Goal: Task Accomplishment & Management: Manage account settings

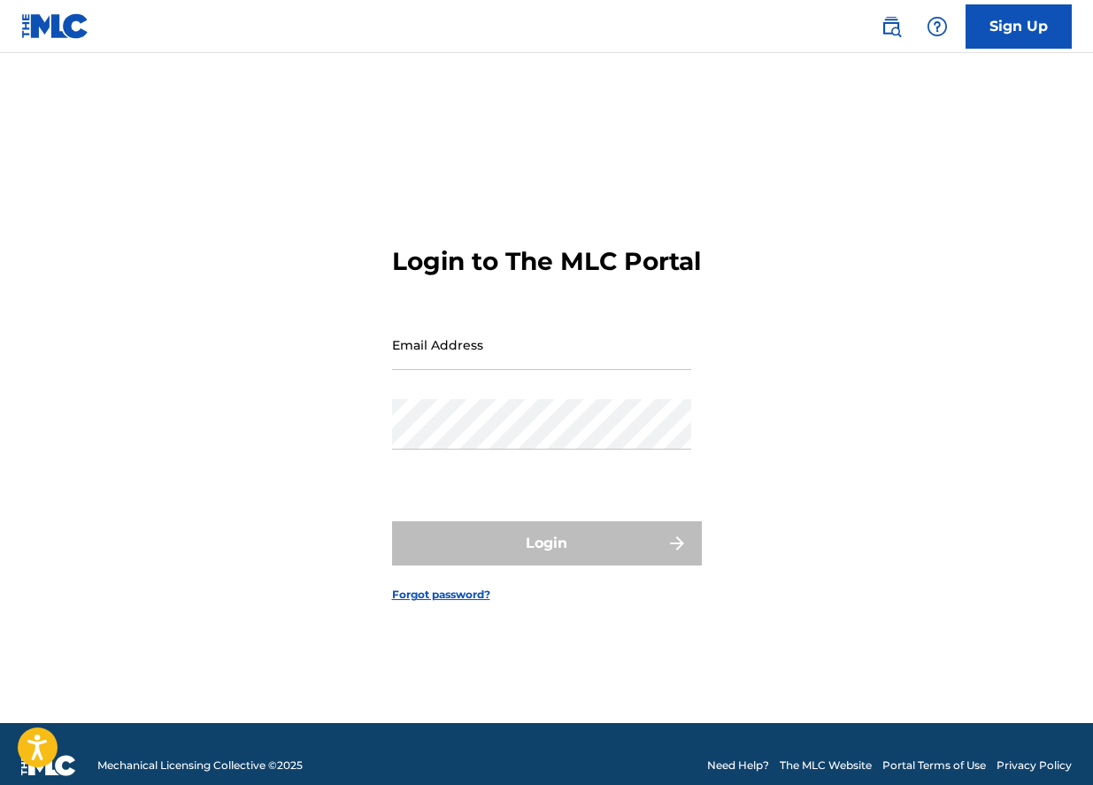
click at [609, 370] on input "Email Address" at bounding box center [541, 345] width 299 height 50
type input "[EMAIL_ADDRESS][DOMAIN_NAME]"
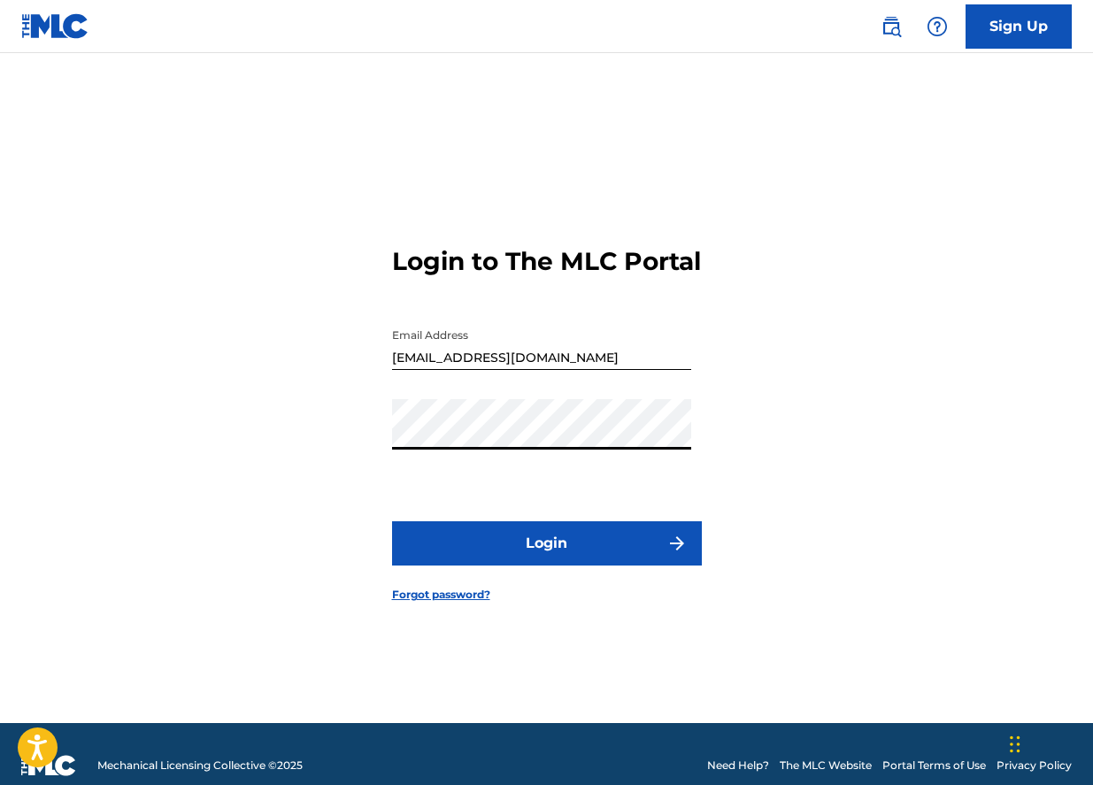
click at [559, 530] on form "Login to The MLC Portal Email Address [EMAIL_ADDRESS][DOMAIN_NAME] Password Log…" at bounding box center [547, 410] width 310 height 626
click at [559, 566] on button "Login" at bounding box center [547, 543] width 310 height 44
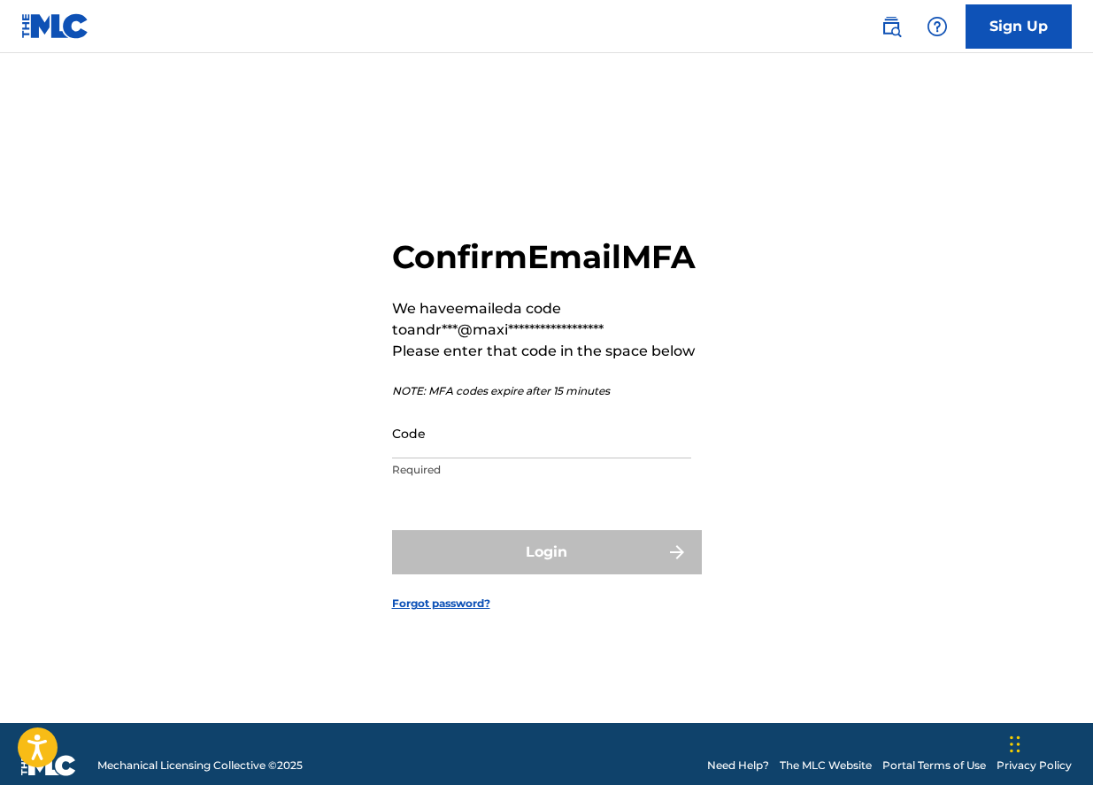
click at [483, 441] on input "Code" at bounding box center [541, 433] width 299 height 50
paste input "127831"
type input "127831"
click at [392, 530] on button "Login" at bounding box center [547, 552] width 310 height 44
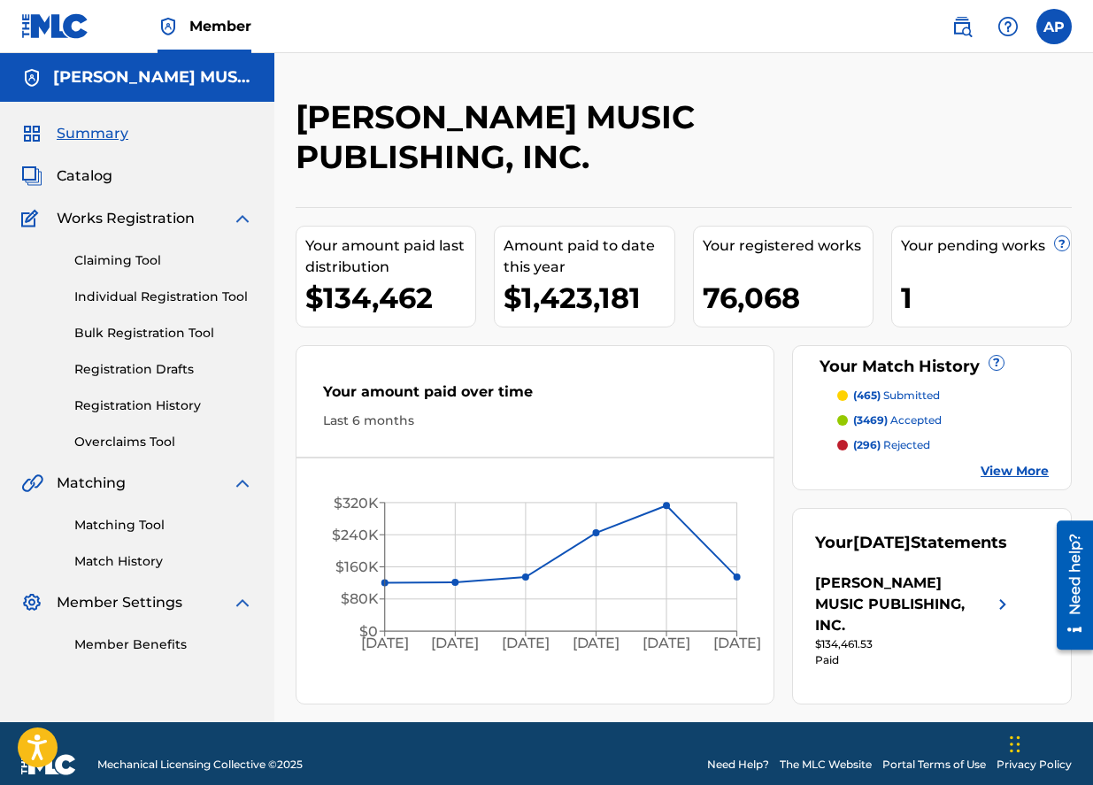
click at [121, 266] on link "Claiming Tool" at bounding box center [163, 260] width 179 height 19
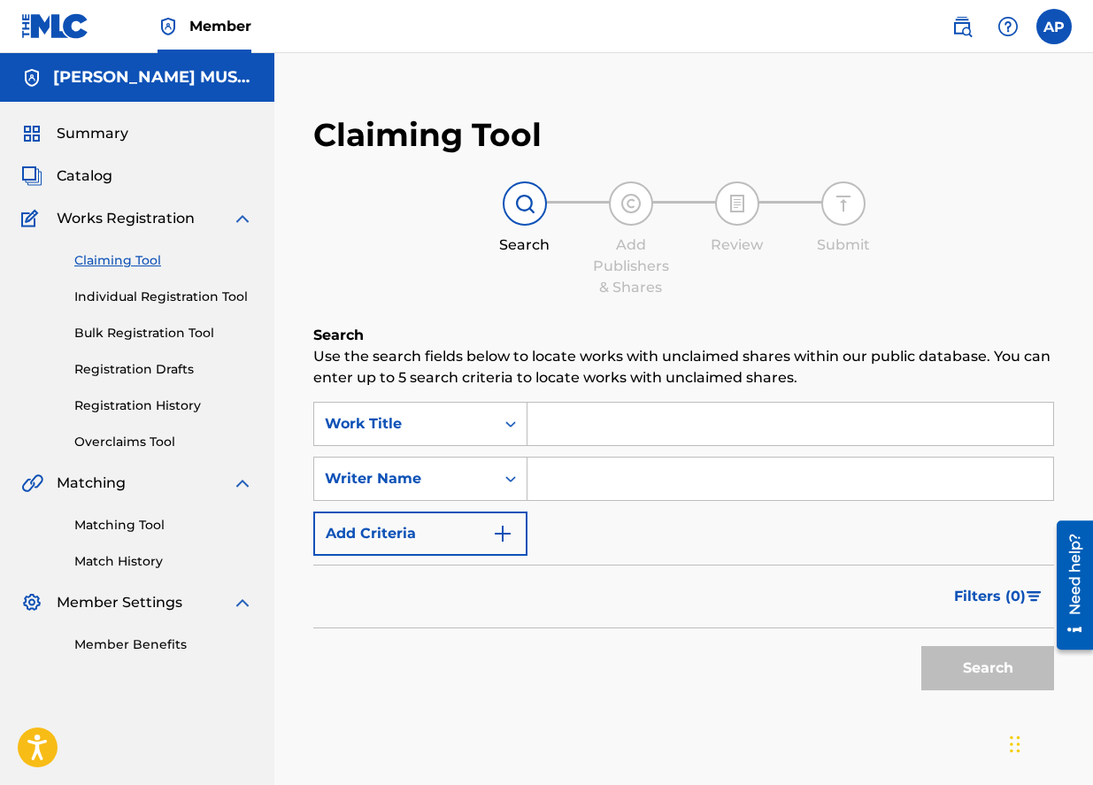
click at [85, 170] on span "Catalog" at bounding box center [85, 176] width 56 height 21
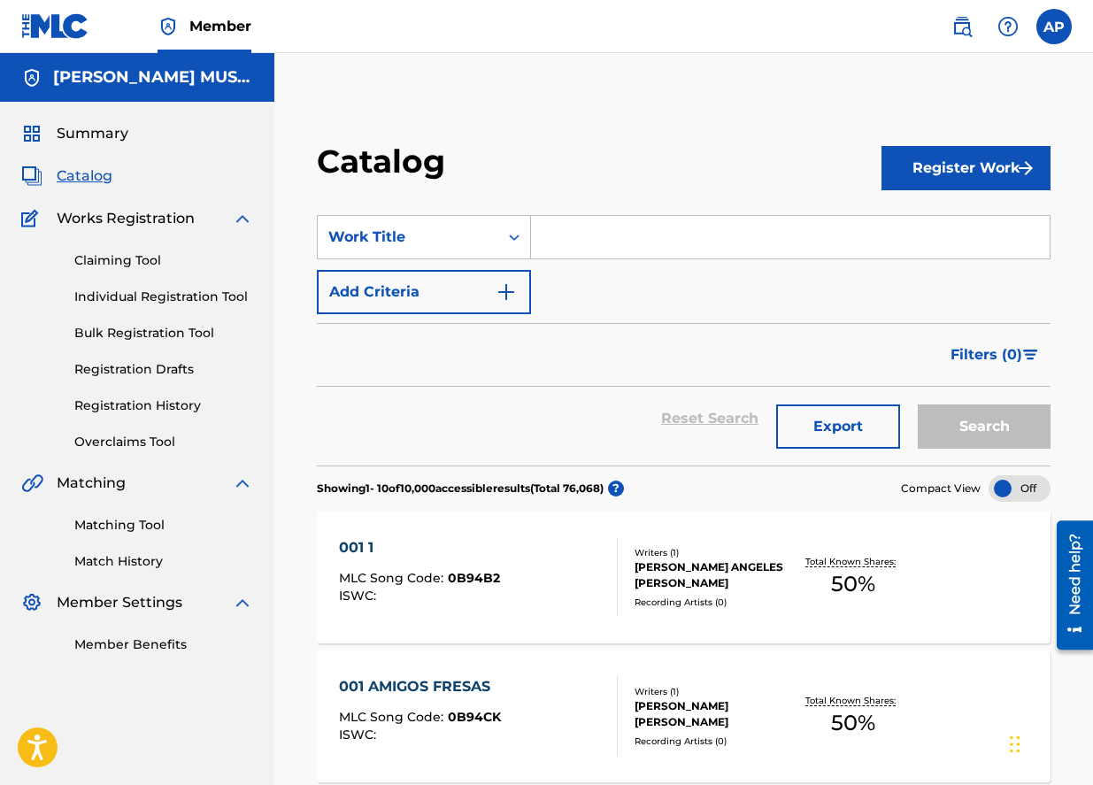
click at [608, 236] on input "Search Form" at bounding box center [790, 237] width 519 height 42
paste input "127831"
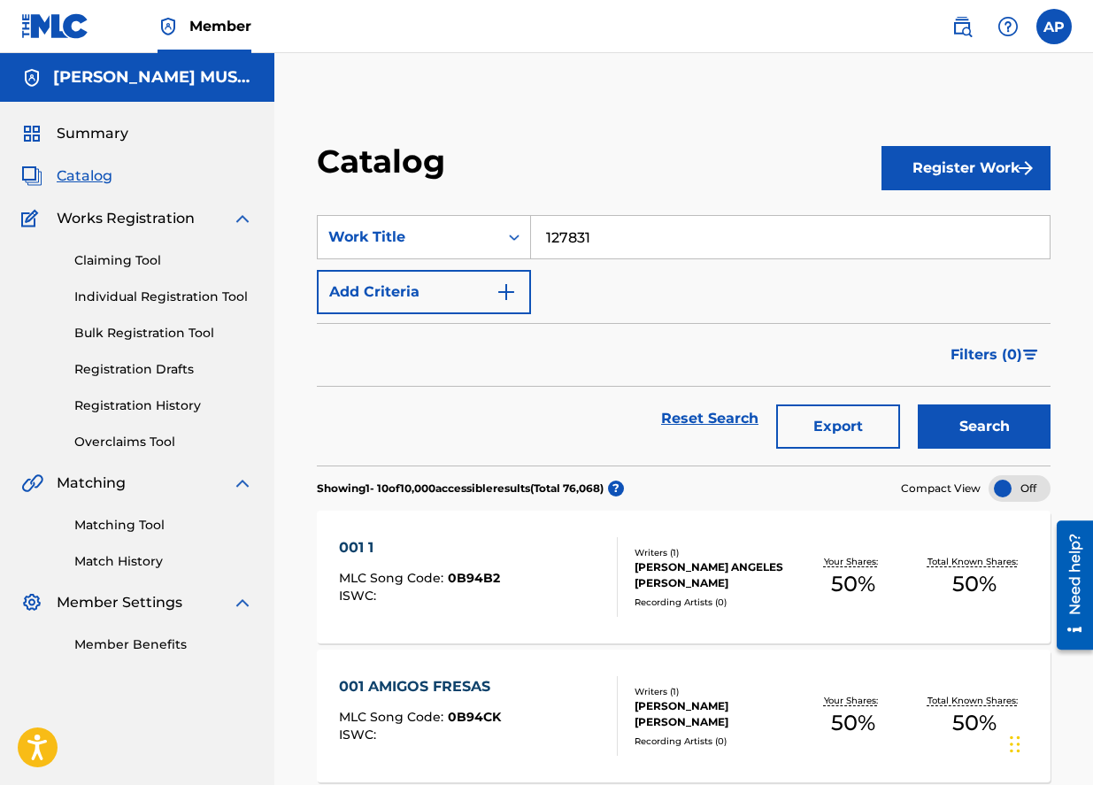
click at [918, 405] on button "Search" at bounding box center [984, 427] width 133 height 44
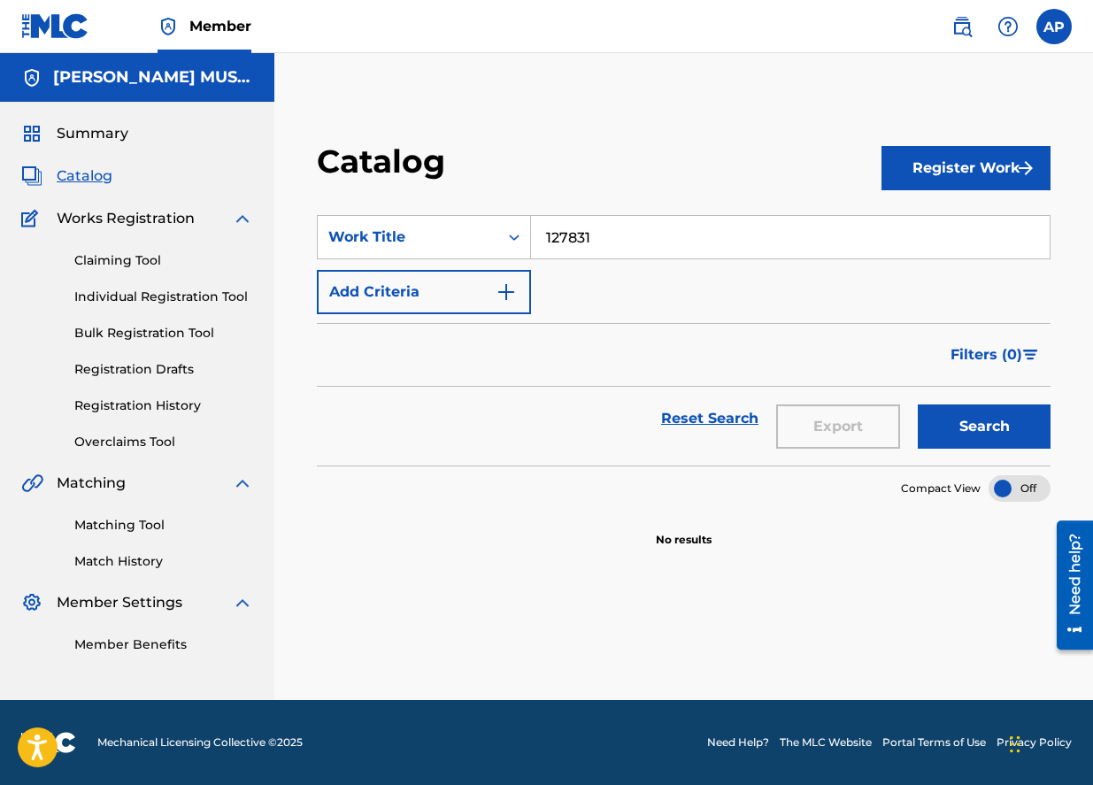
click at [582, 247] on input "127831" at bounding box center [790, 237] width 519 height 42
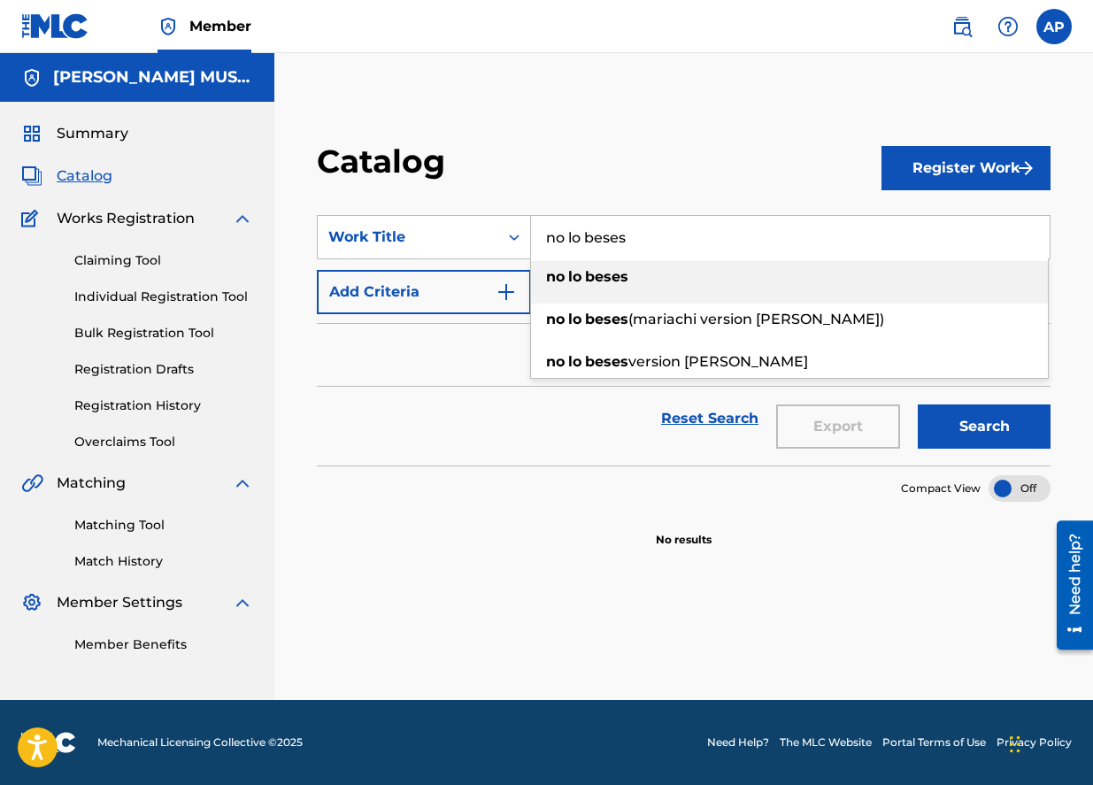
click at [645, 274] on div "no lo beses" at bounding box center [789, 277] width 517 height 32
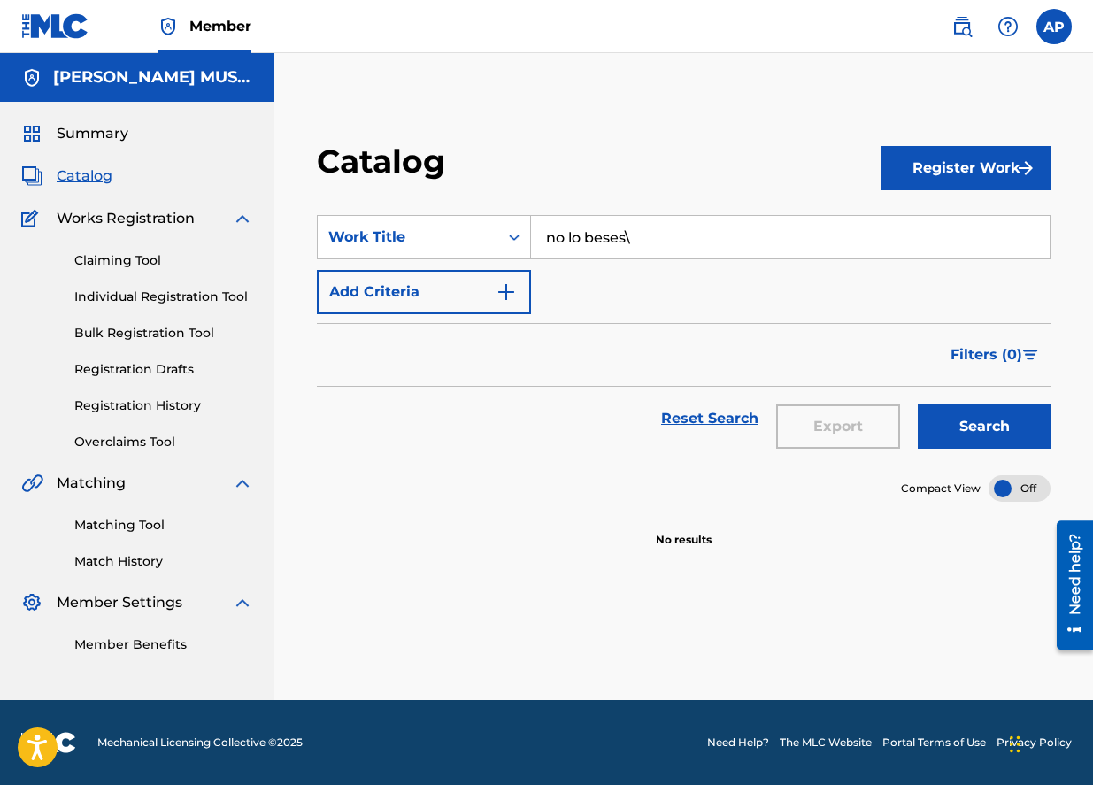
type input "no lo beses"
click at [956, 427] on button "Search" at bounding box center [984, 427] width 133 height 44
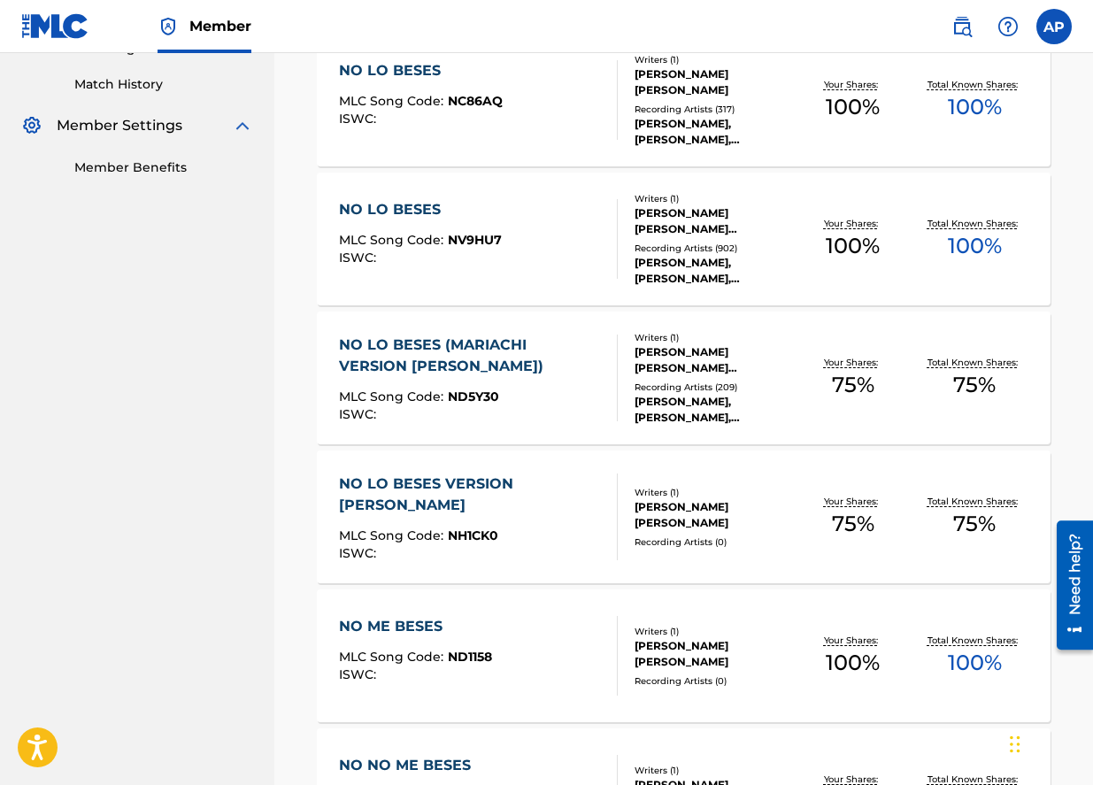
scroll to position [474, 0]
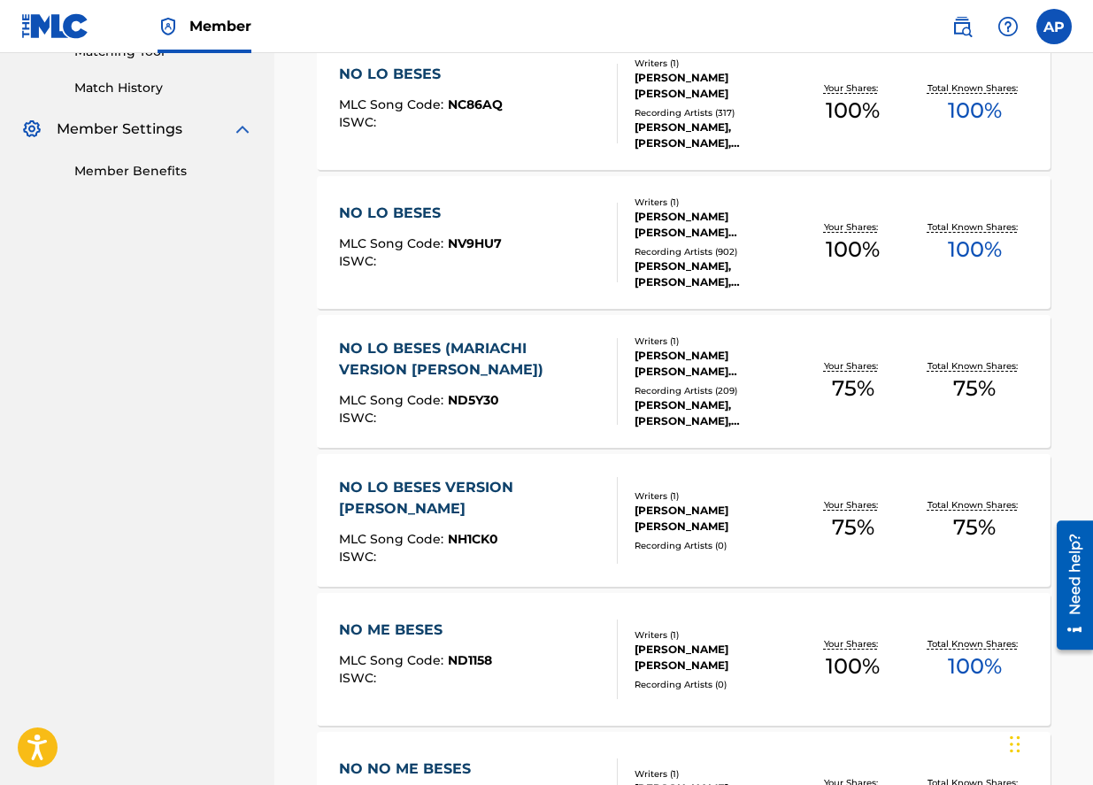
click at [495, 359] on div "NO LO BESES (MARIACHI VERSION [PERSON_NAME])" at bounding box center [471, 359] width 264 height 42
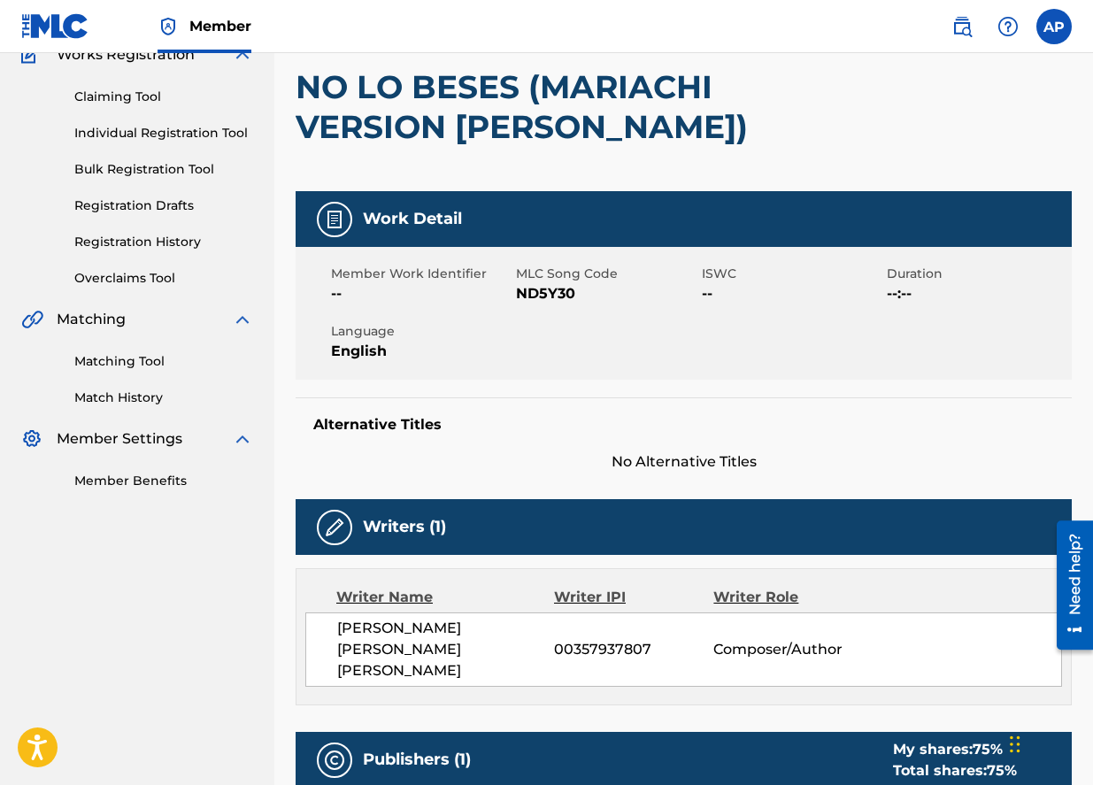
scroll to position [166, 0]
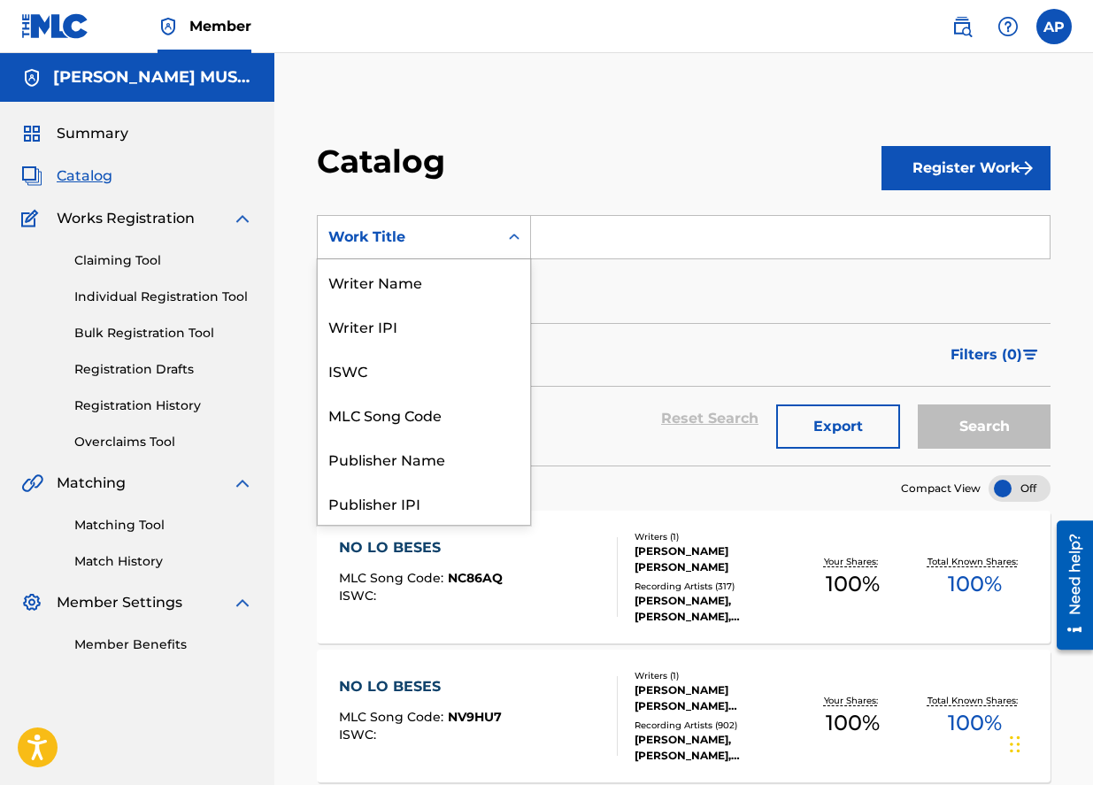
click at [443, 236] on div "Work Title" at bounding box center [407, 237] width 159 height 21
click at [384, 498] on div "Work Title" at bounding box center [424, 503] width 212 height 44
click at [430, 251] on div "Work Title" at bounding box center [408, 237] width 181 height 34
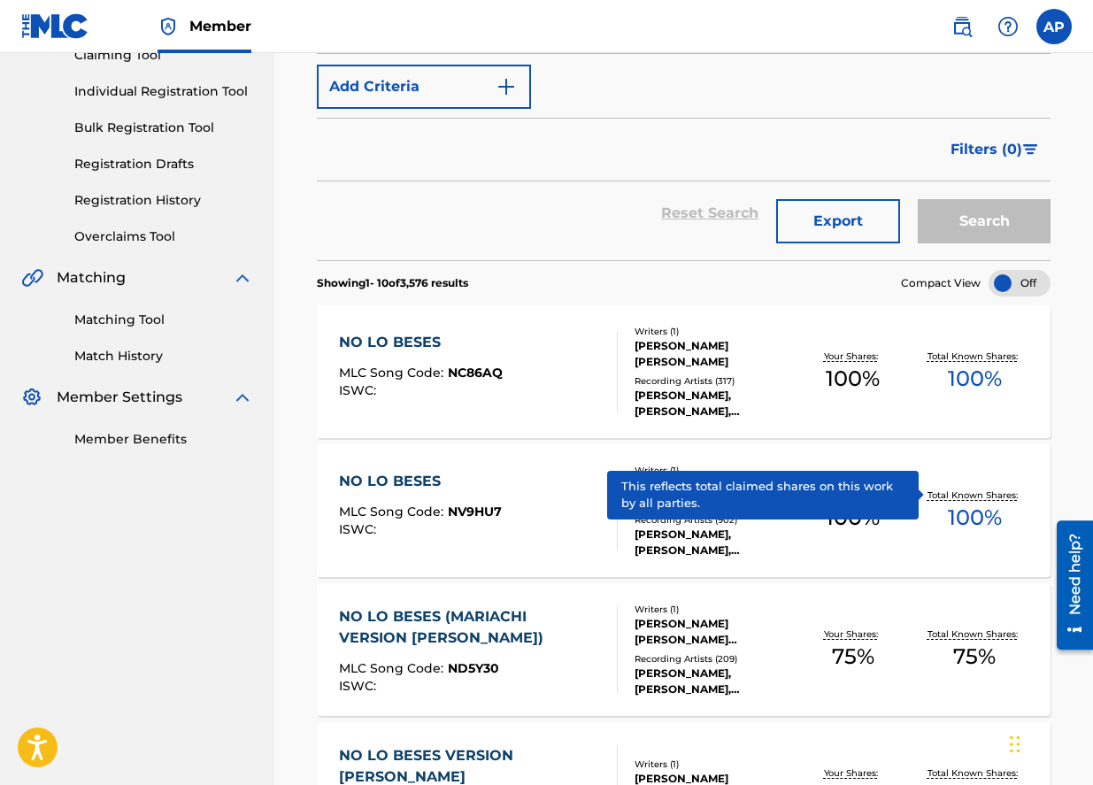
scroll to position [0, 0]
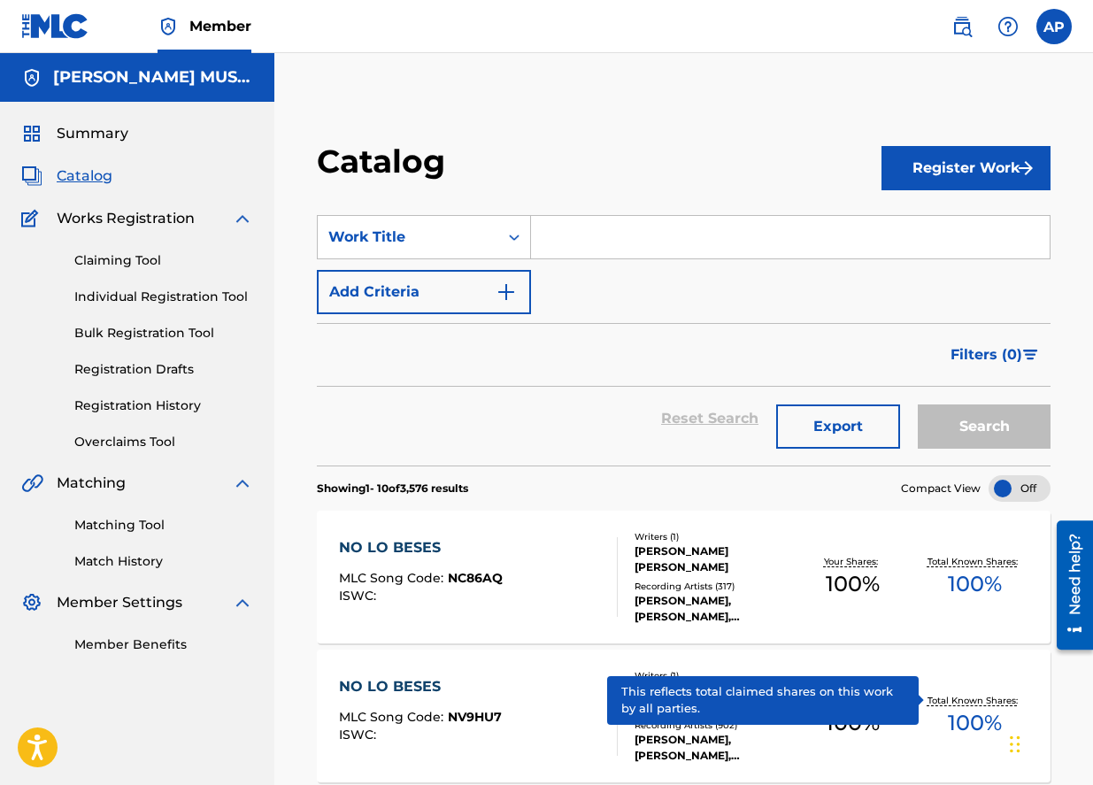
click at [551, 239] on input "Search Form" at bounding box center [790, 237] width 519 height 42
paste input "UNA GOLONDRINA NO HACE VERANO"
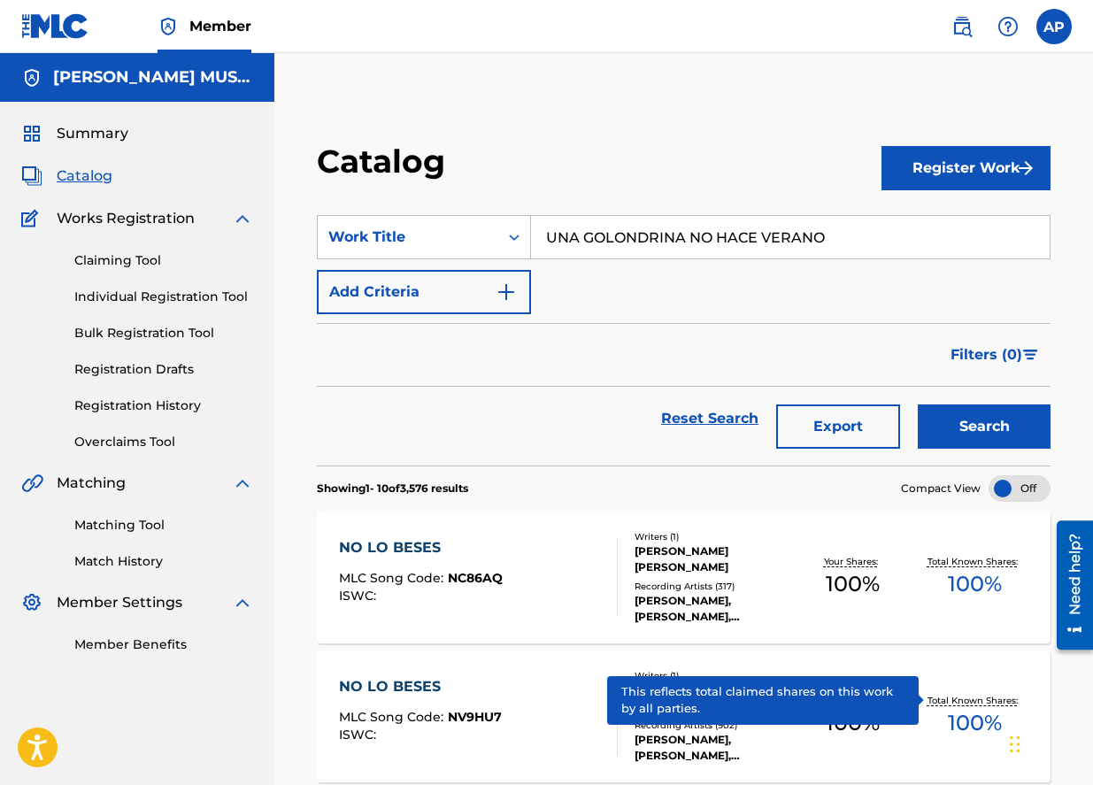
type input "UNA GOLONDRINA NO HACE VERANO"
click at [918, 405] on button "Search" at bounding box center [984, 427] width 133 height 44
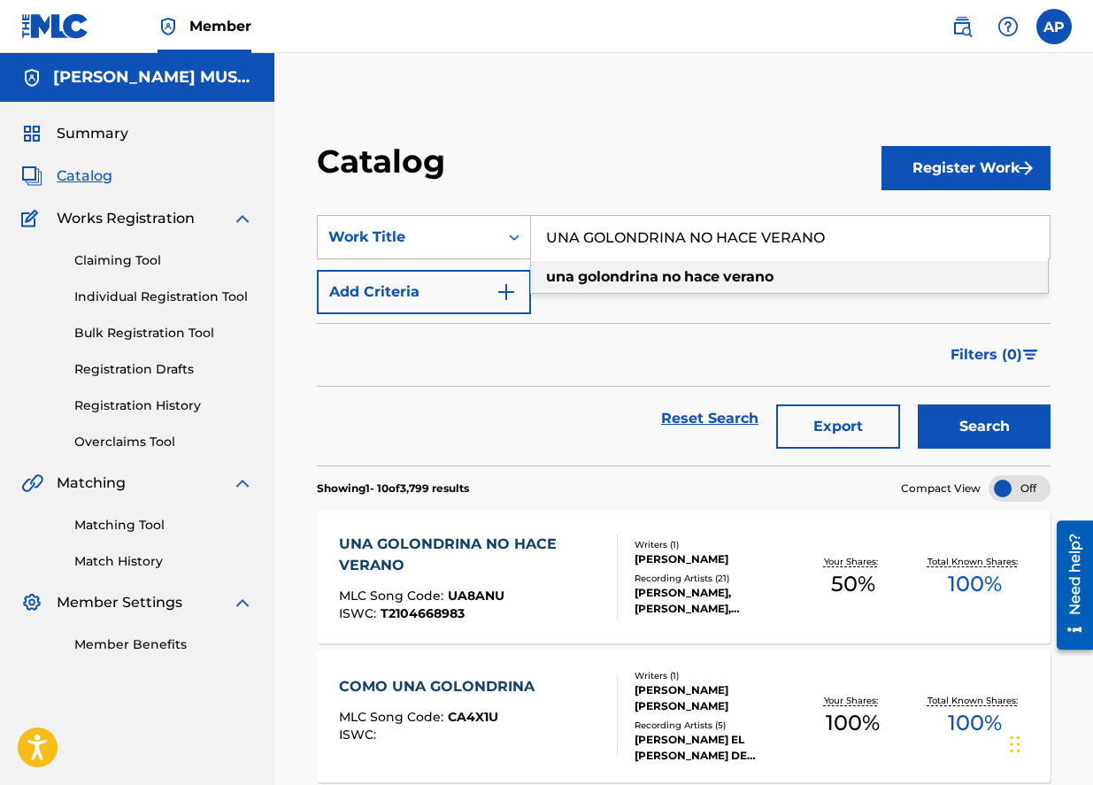
click at [598, 381] on div "Filters ( 0 )" at bounding box center [684, 355] width 734 height 64
click at [529, 532] on div "UNA GOLONDRINA NO HACE VERANO MLC Song Code : UA8ANU ISWC : T2104668983 Writers…" at bounding box center [684, 577] width 734 height 133
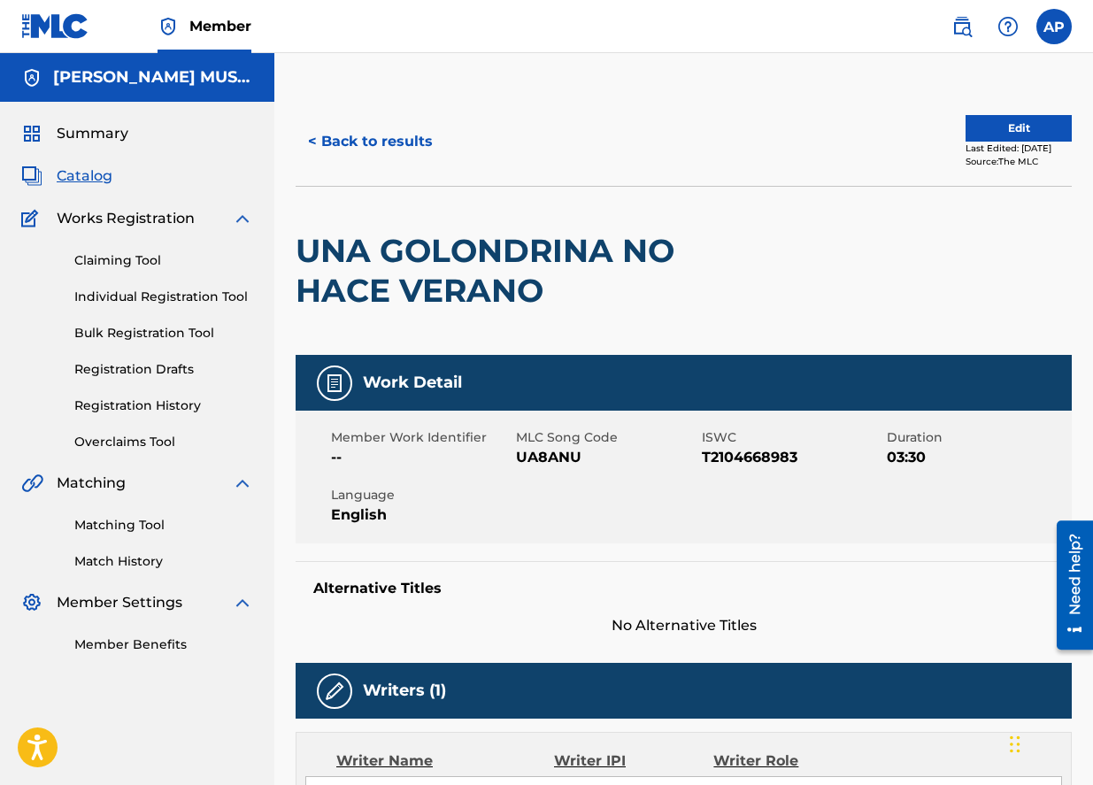
click at [966, 130] on button "Edit" at bounding box center [1019, 128] width 106 height 27
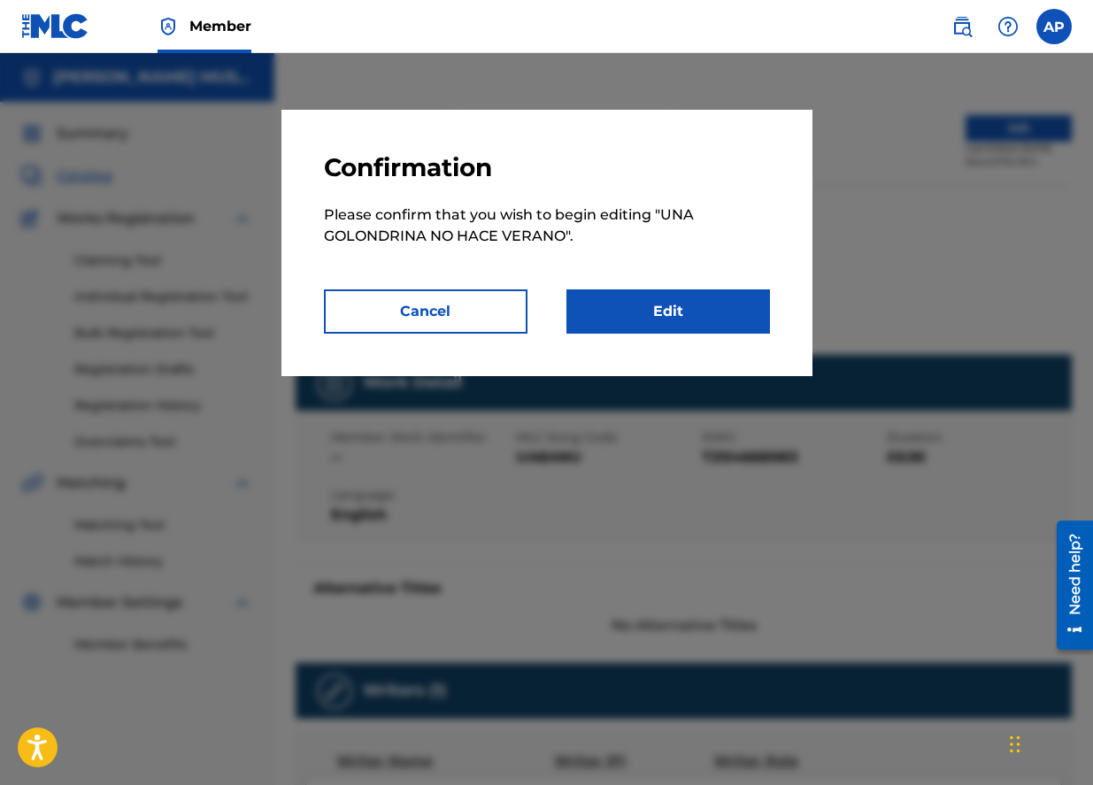
click at [701, 302] on link "Edit" at bounding box center [669, 311] width 204 height 44
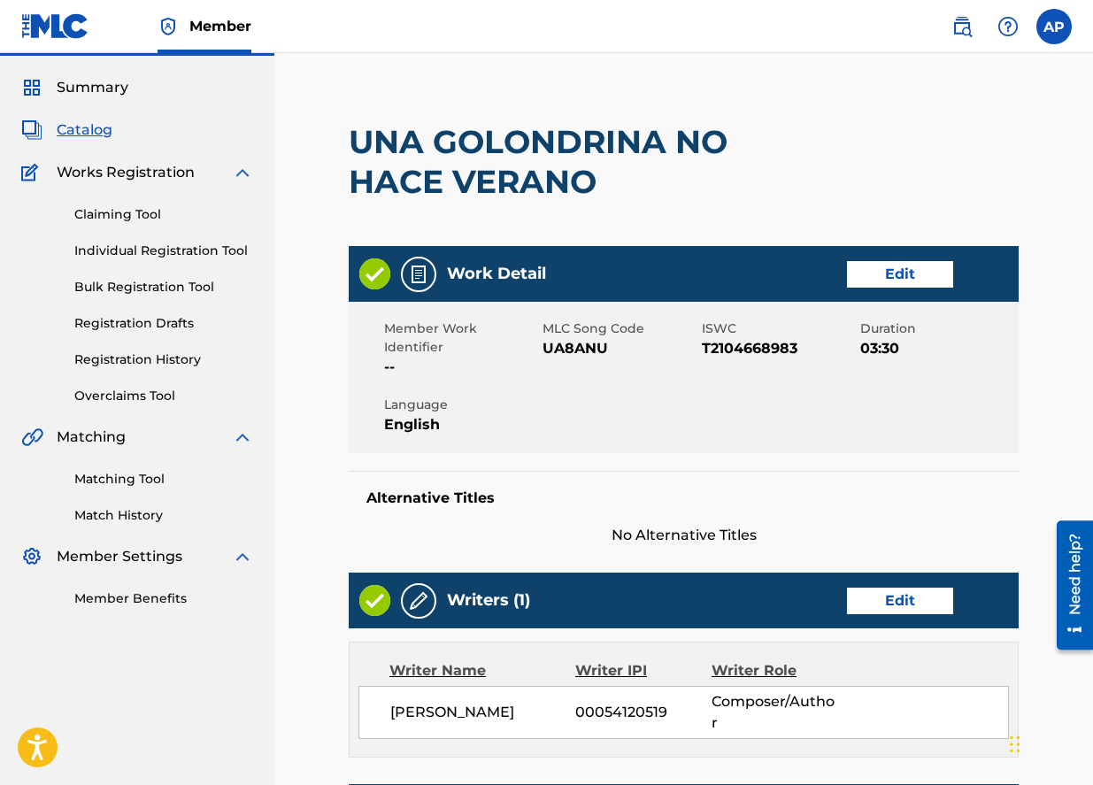
scroll to position [54, 0]
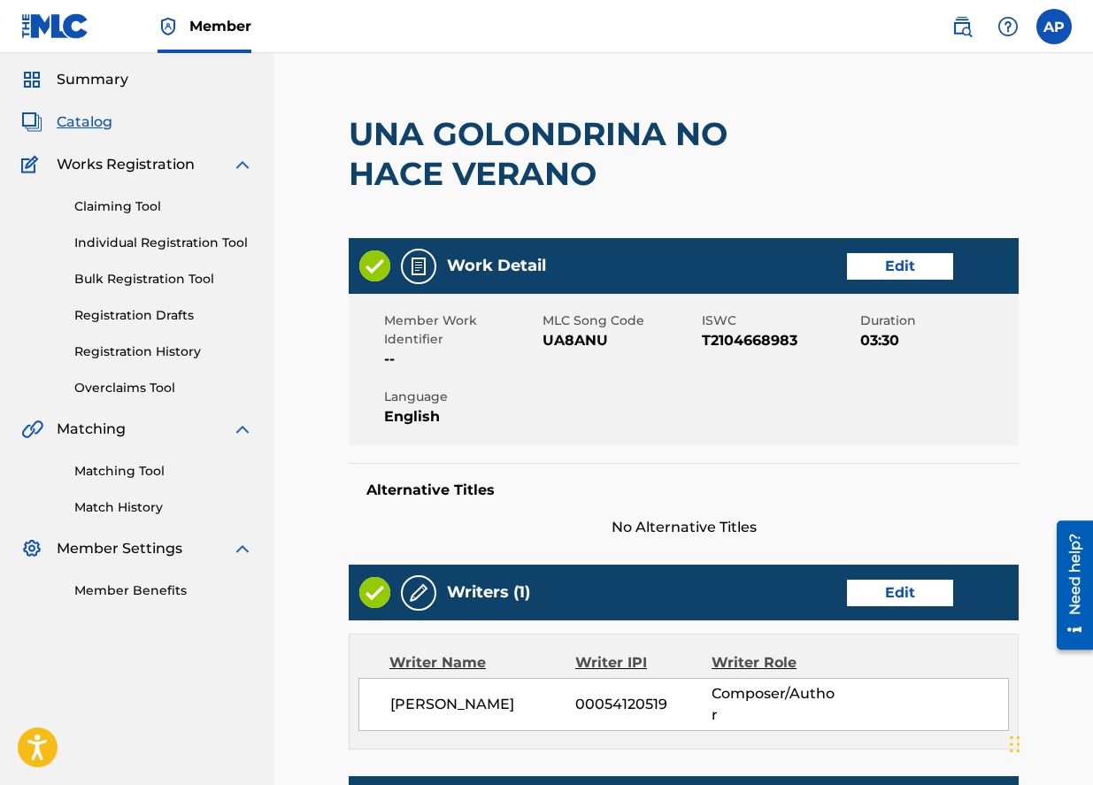
click at [922, 284] on div "Work Detail Edit" at bounding box center [684, 266] width 670 height 56
click at [919, 279] on link "Edit" at bounding box center [900, 266] width 106 height 27
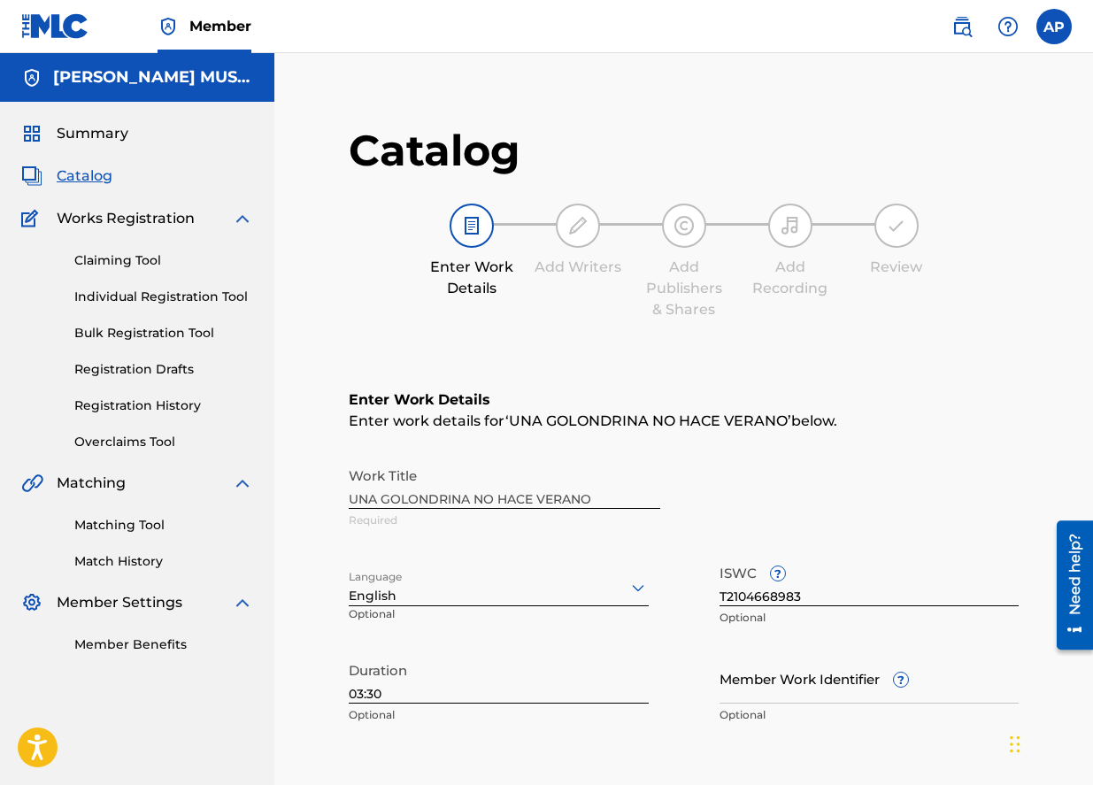
scroll to position [161, 0]
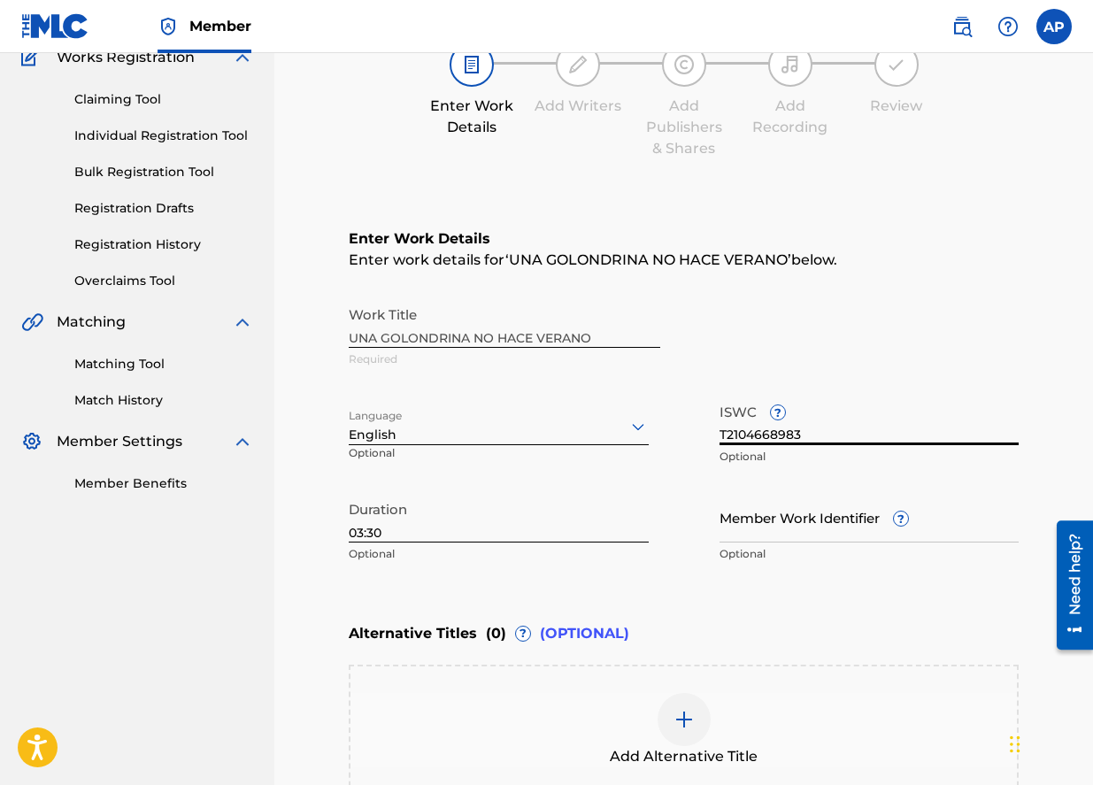
click at [733, 428] on input "T2104668983" at bounding box center [870, 420] width 300 height 50
paste input "-041.052.542-6"
type input "T-041.052.542-6"
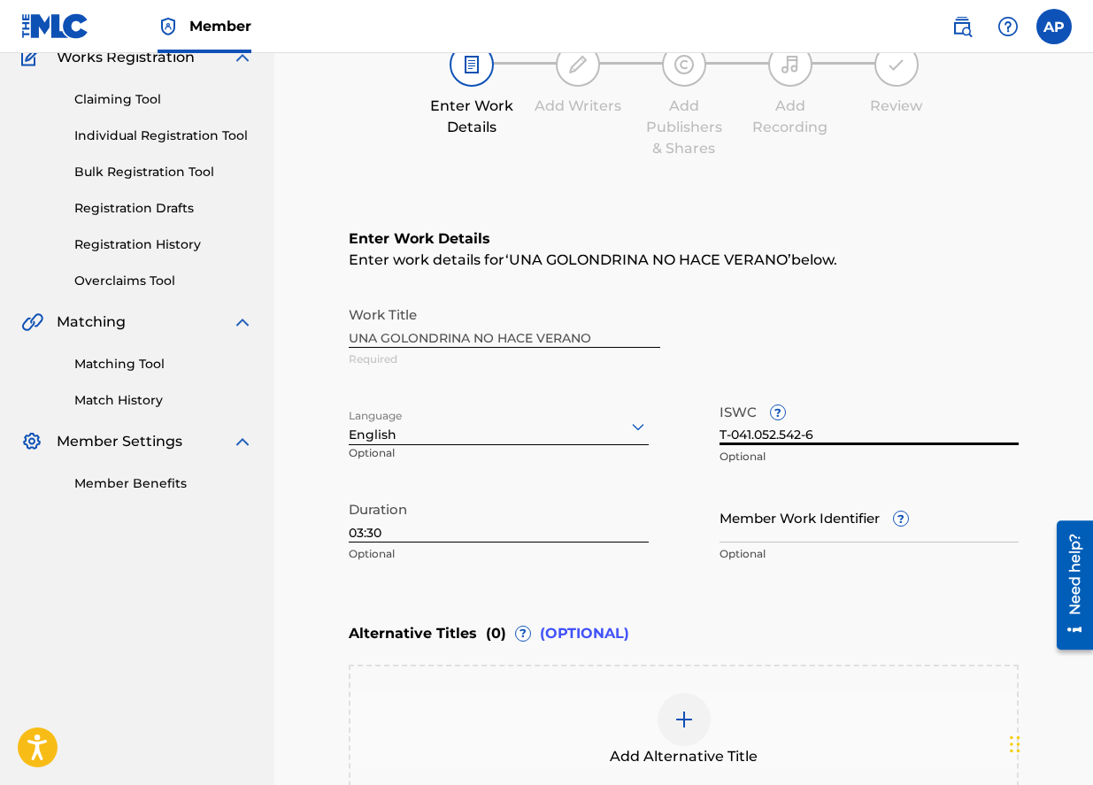
click at [894, 358] on div "Work Title UNA GOLONDRINA NO HACE VERANO Required" at bounding box center [684, 337] width 670 height 80
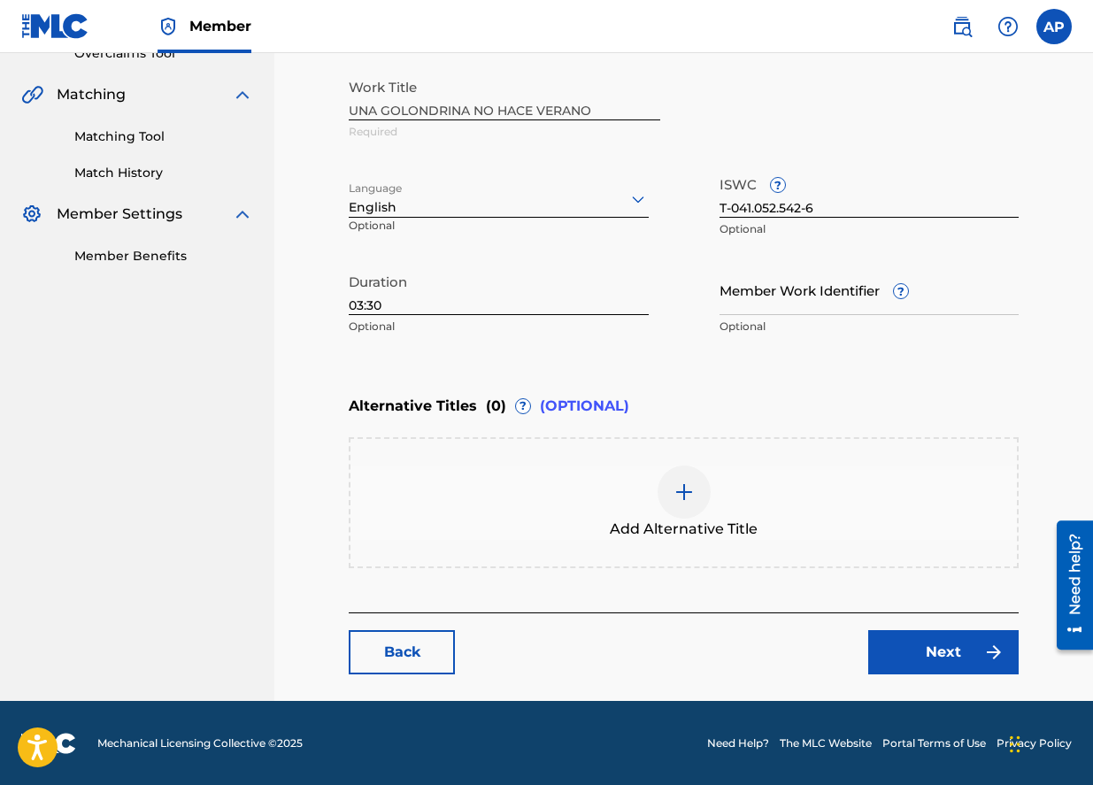
click at [956, 645] on link "Next" at bounding box center [943, 652] width 150 height 44
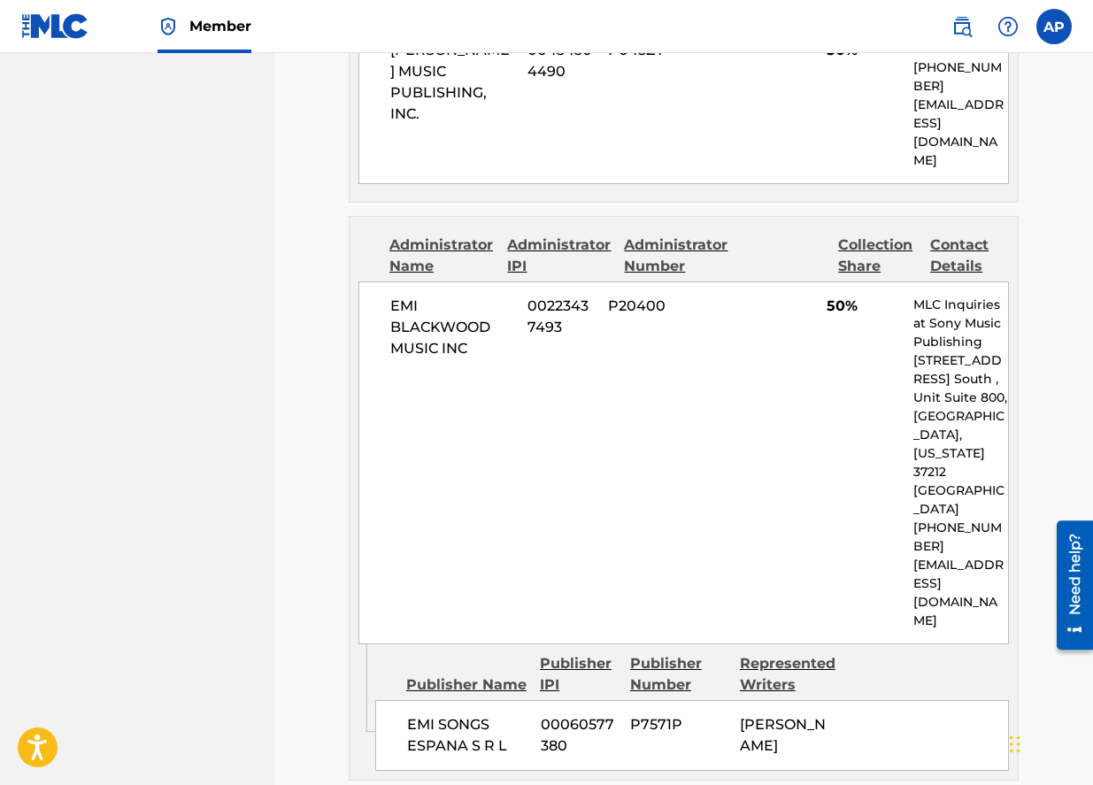
scroll to position [1242, 0]
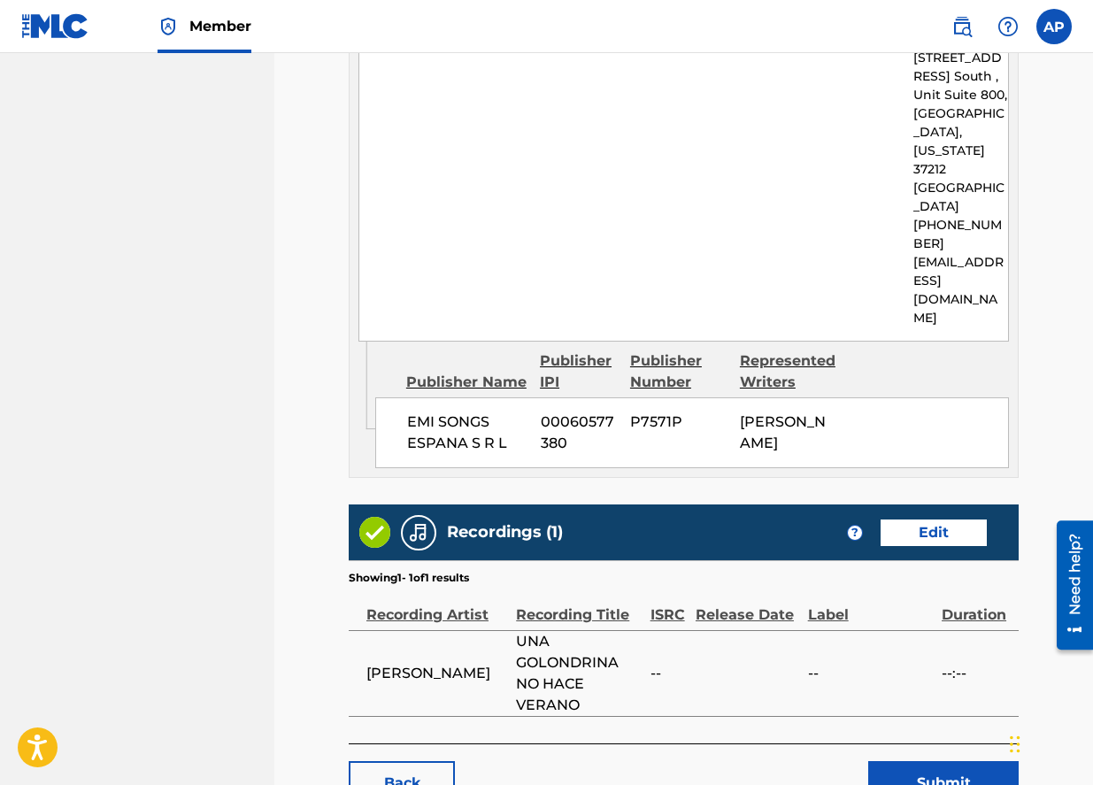
click at [938, 761] on button "Submit" at bounding box center [943, 783] width 150 height 44
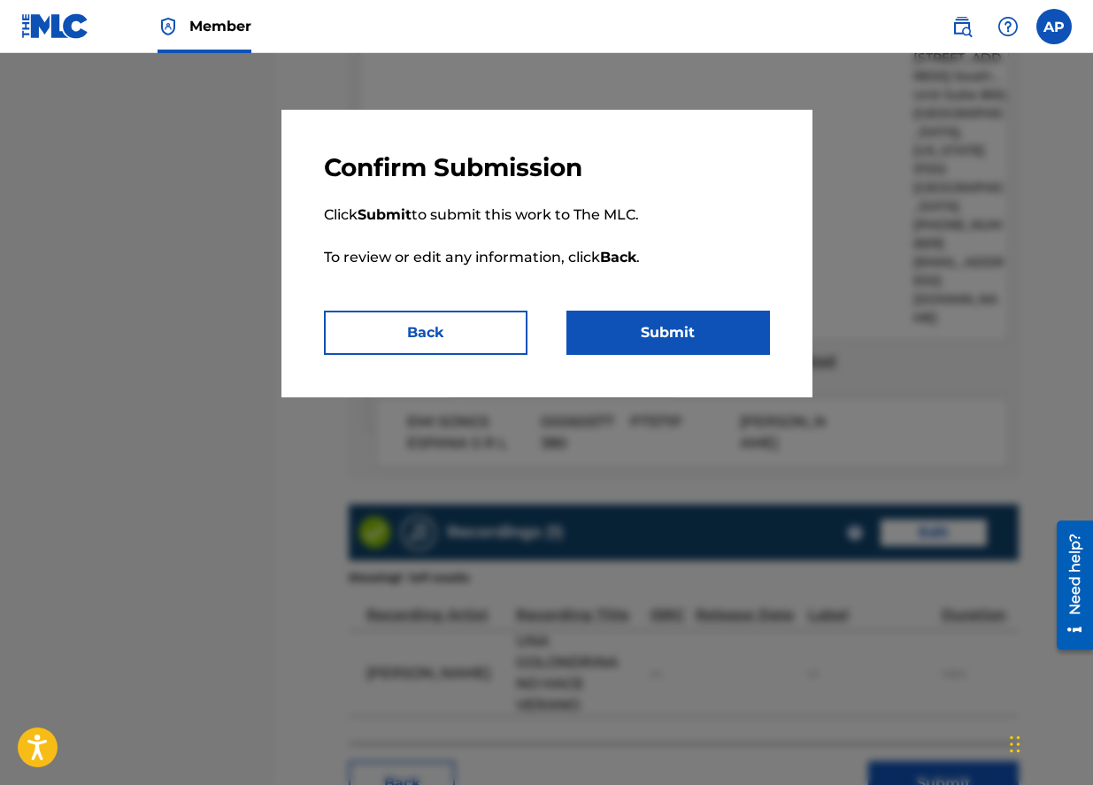
click at [649, 325] on button "Submit" at bounding box center [669, 333] width 204 height 44
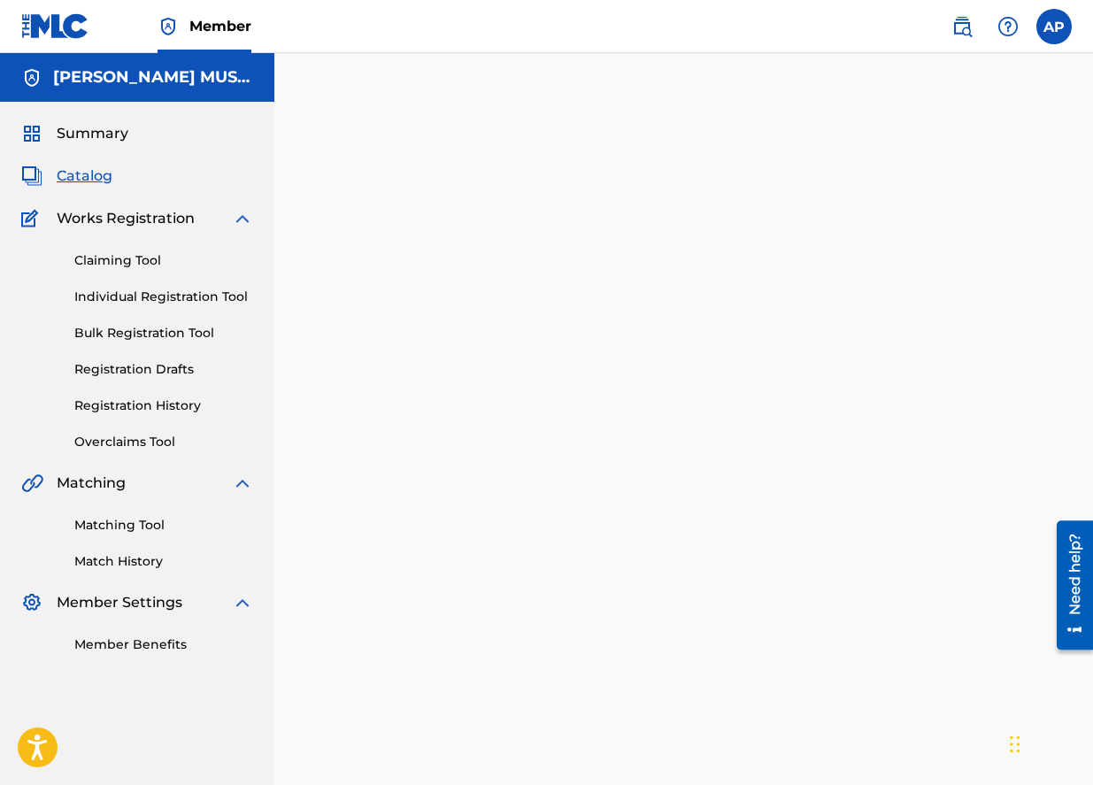
click at [94, 172] on span "Catalog" at bounding box center [85, 176] width 56 height 21
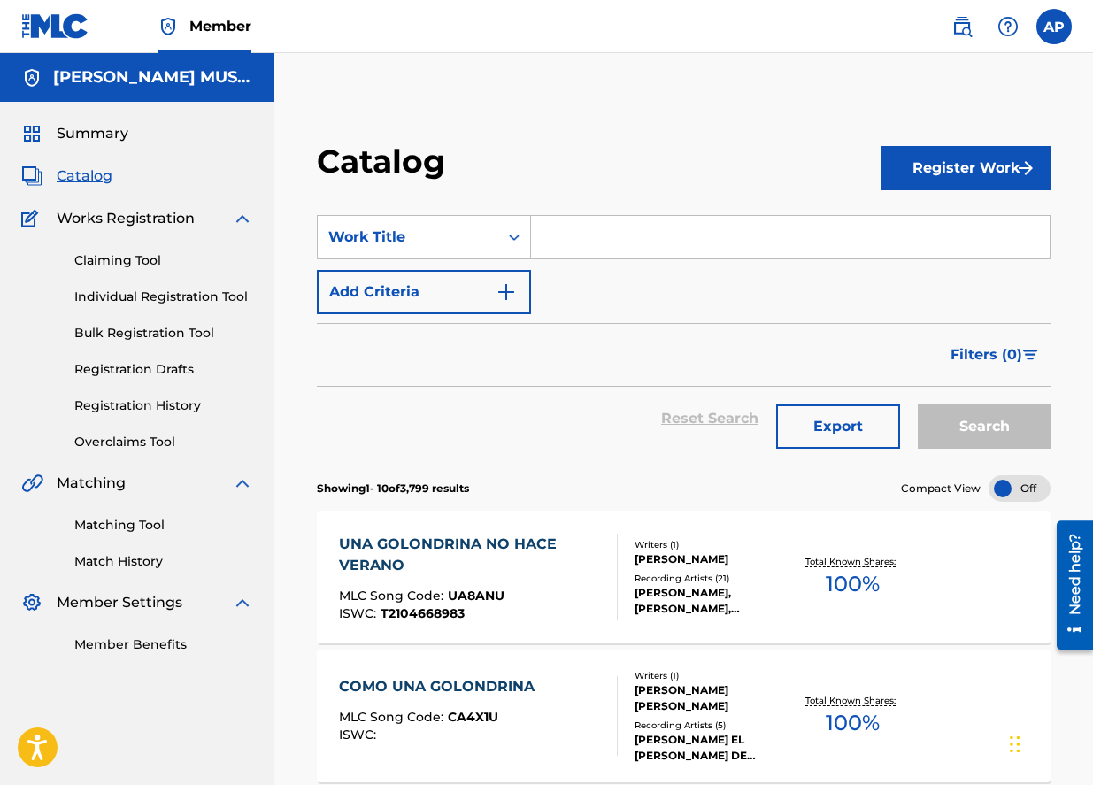
click at [613, 248] on input "Search Form" at bounding box center [790, 237] width 519 height 42
paste input "SA6F1V"
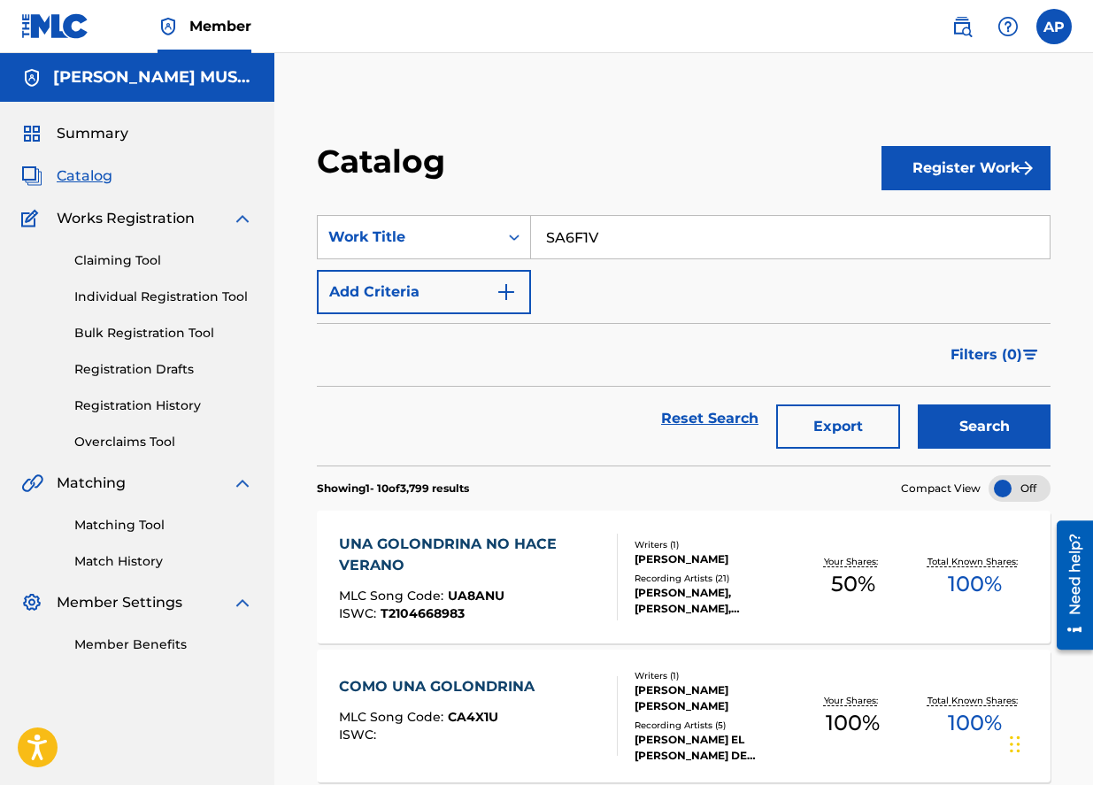
click at [918, 405] on button "Search" at bounding box center [984, 427] width 133 height 44
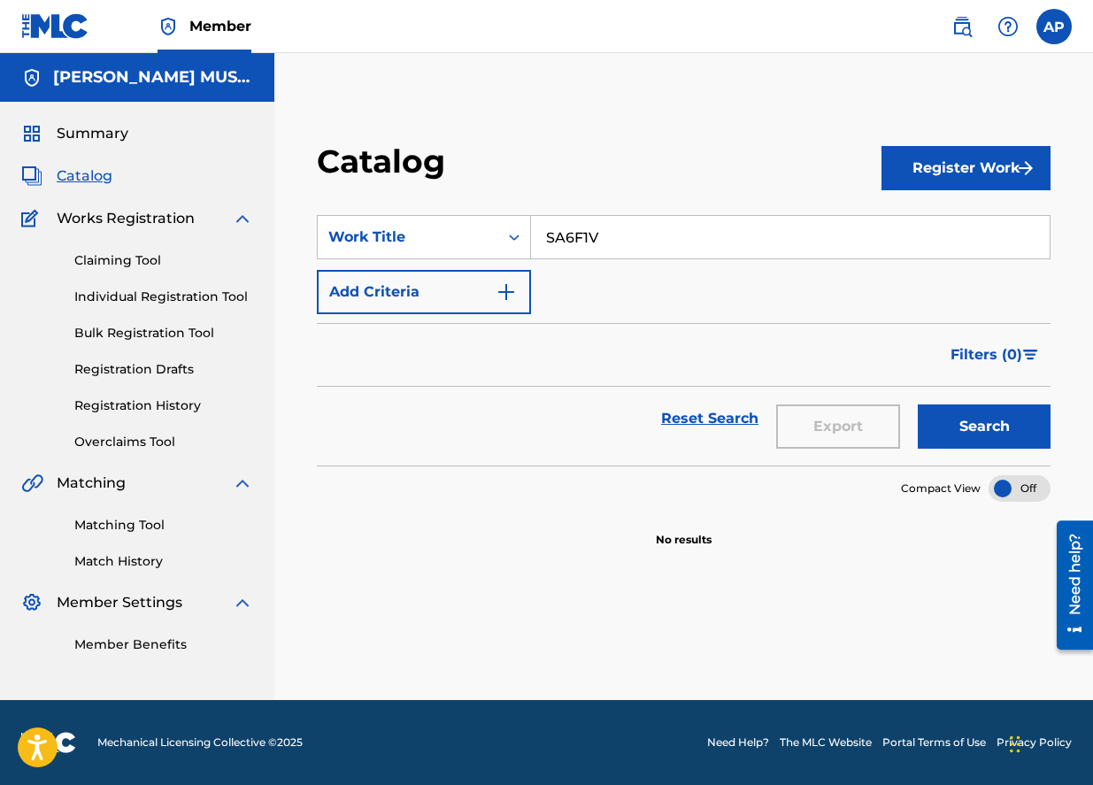
click at [590, 232] on input "SA6F1V" at bounding box center [790, 237] width 519 height 42
paste input "ERA QUE ESTOY ENAMORADO"
type input "SERA QUE ESTOY ENAMORADO"
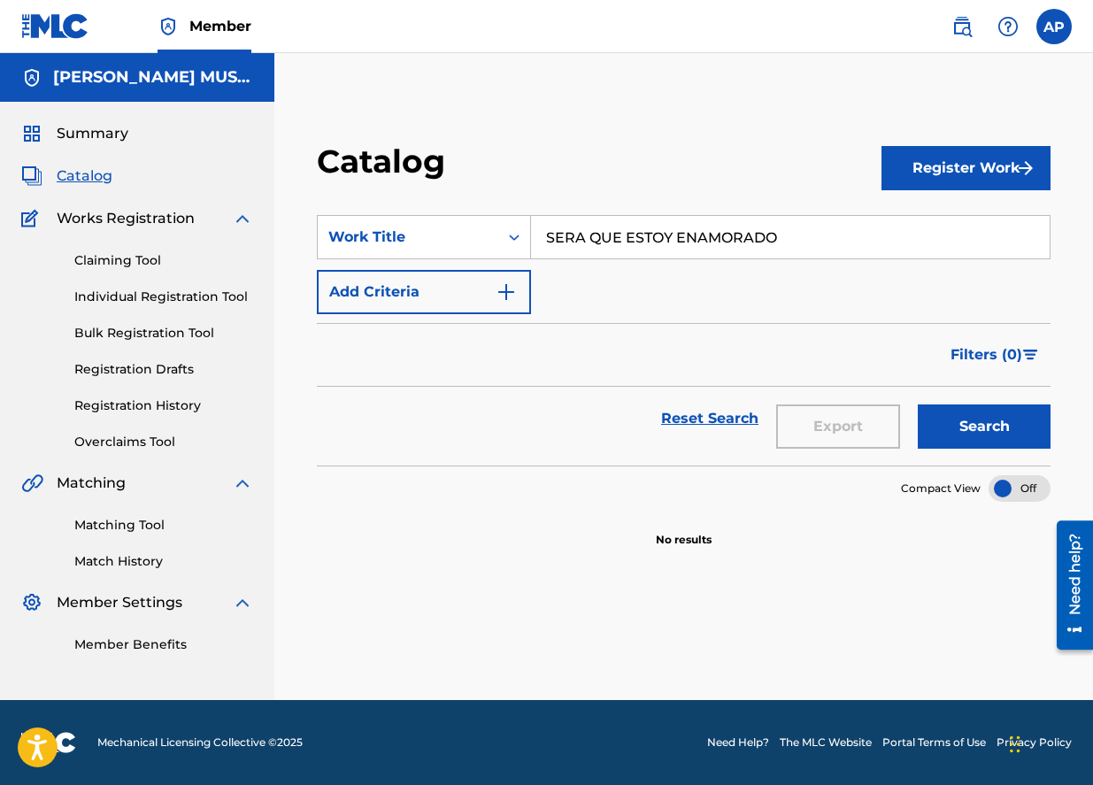
click at [918, 405] on button "Search" at bounding box center [984, 427] width 133 height 44
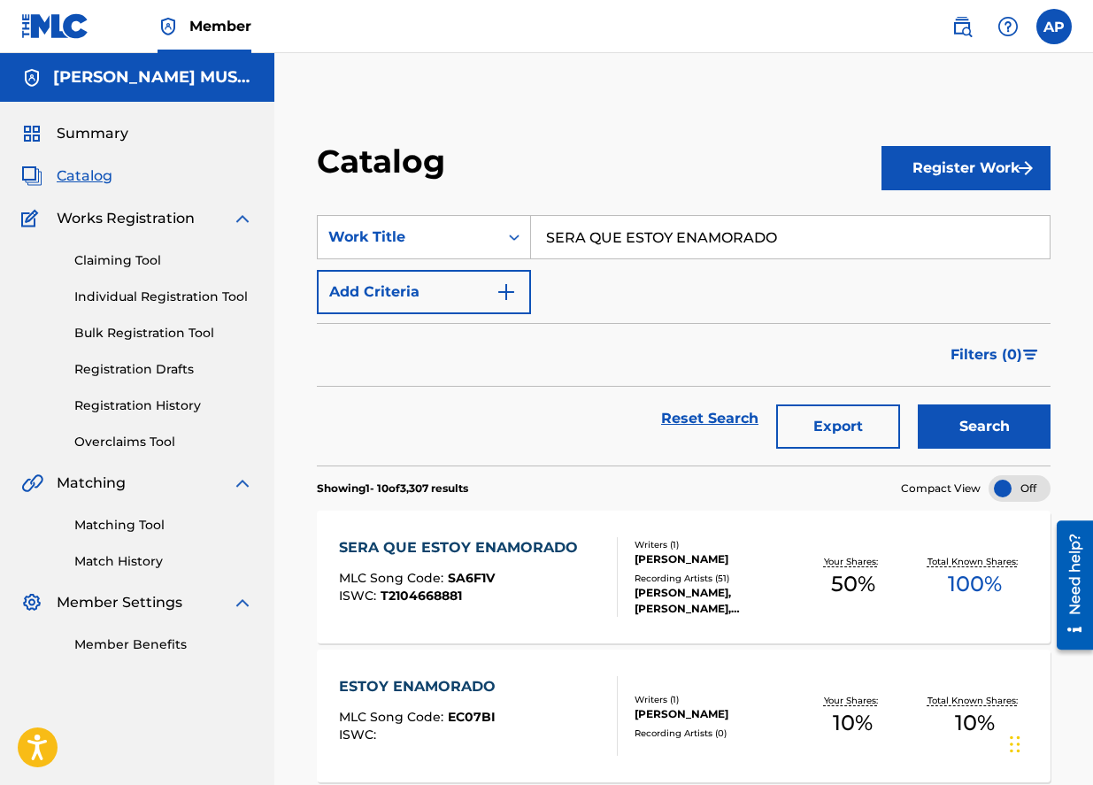
click at [602, 464] on div "Reset Search Export Search" at bounding box center [684, 426] width 734 height 79
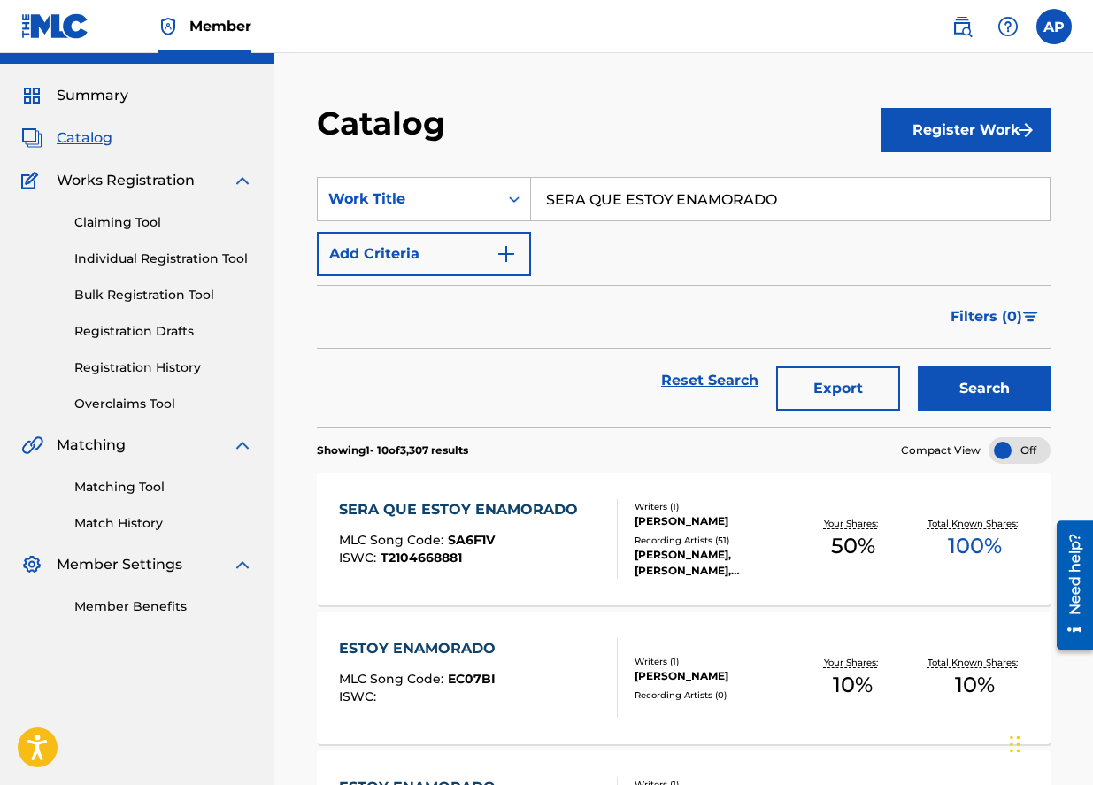
scroll to position [44, 0]
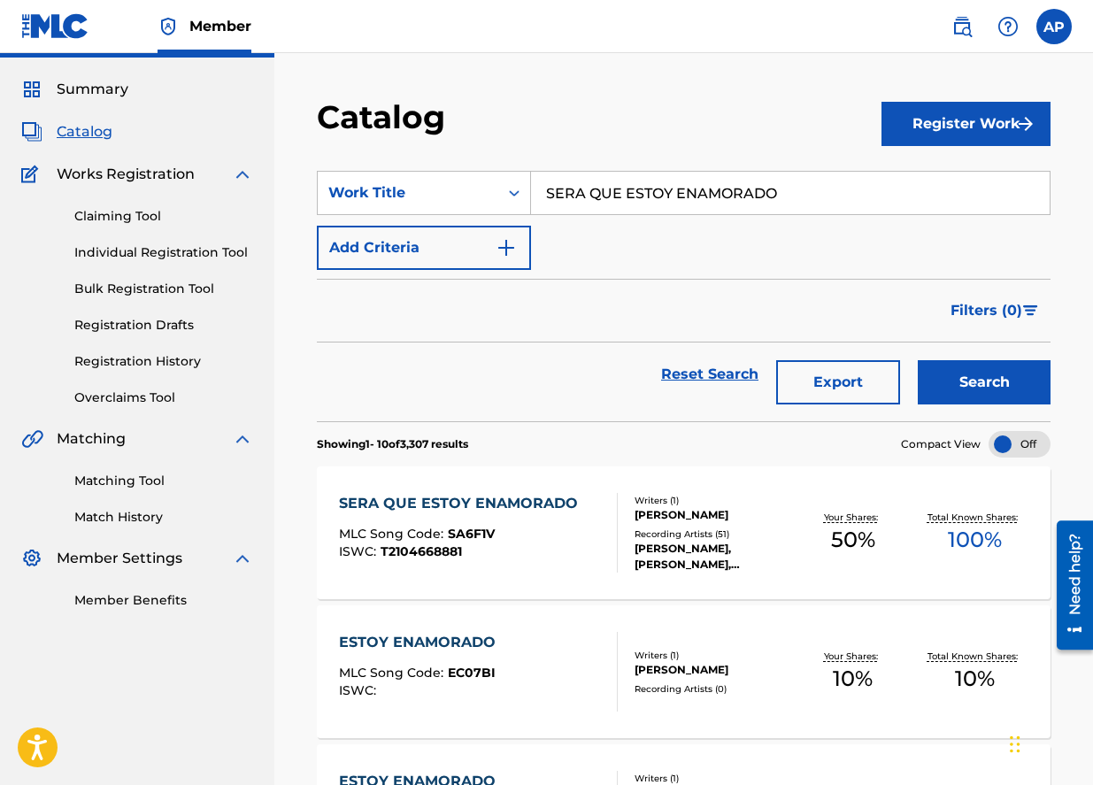
click at [415, 497] on div "SERA QUE ESTOY ENAMORADO" at bounding box center [463, 503] width 248 height 21
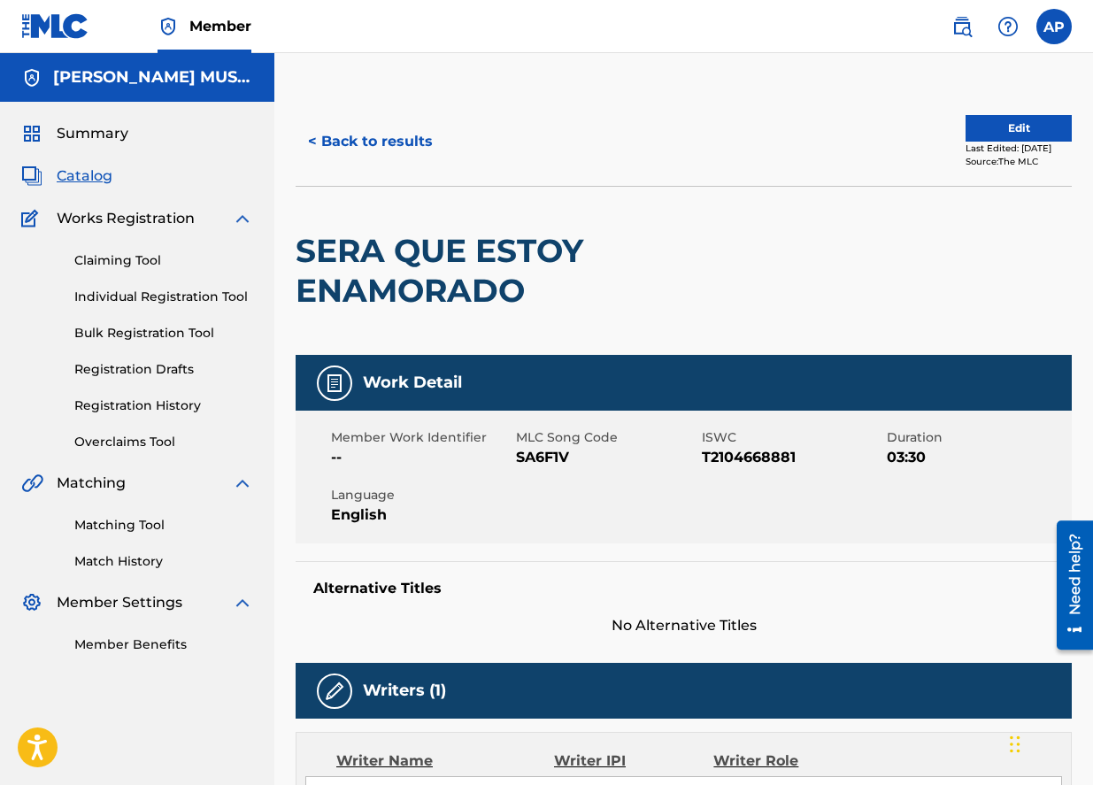
click at [1008, 104] on div "< Back to results Edit Last Edited: [DATE] Source: The MLC" at bounding box center [684, 141] width 776 height 89
click at [1007, 123] on button "Edit" at bounding box center [1019, 128] width 106 height 27
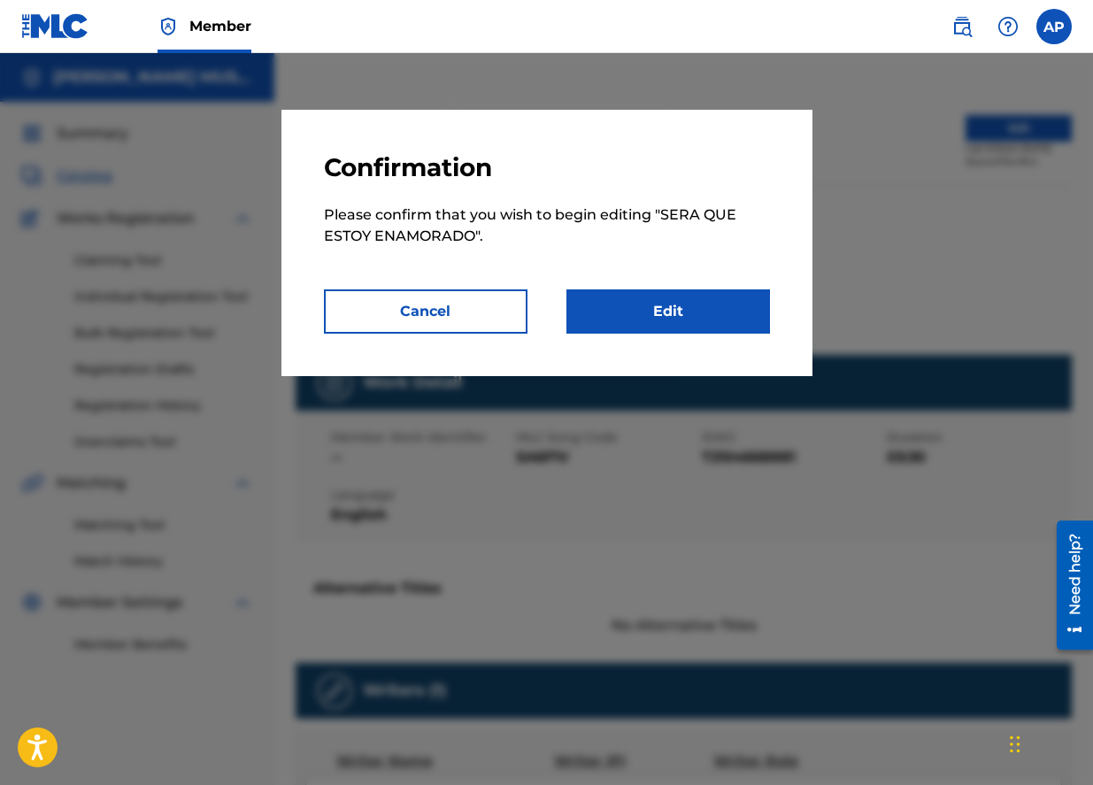
click at [696, 326] on link "Edit" at bounding box center [669, 311] width 204 height 44
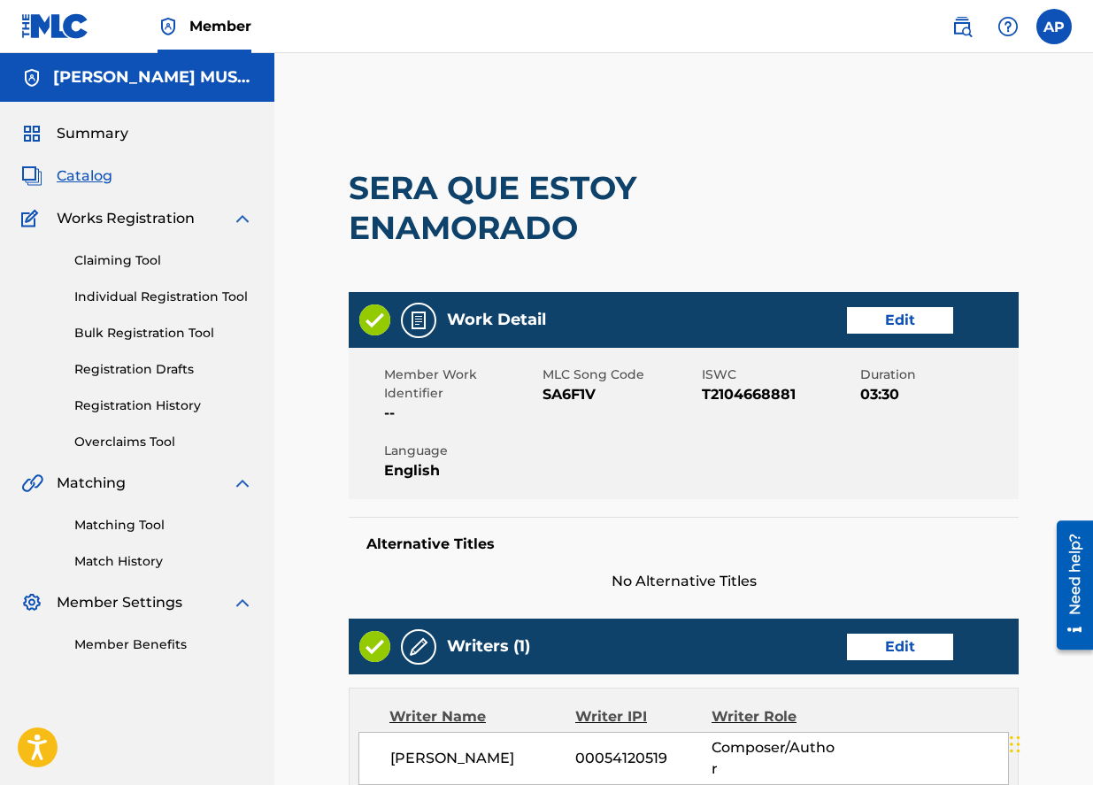
click at [858, 328] on link "Edit" at bounding box center [900, 320] width 106 height 27
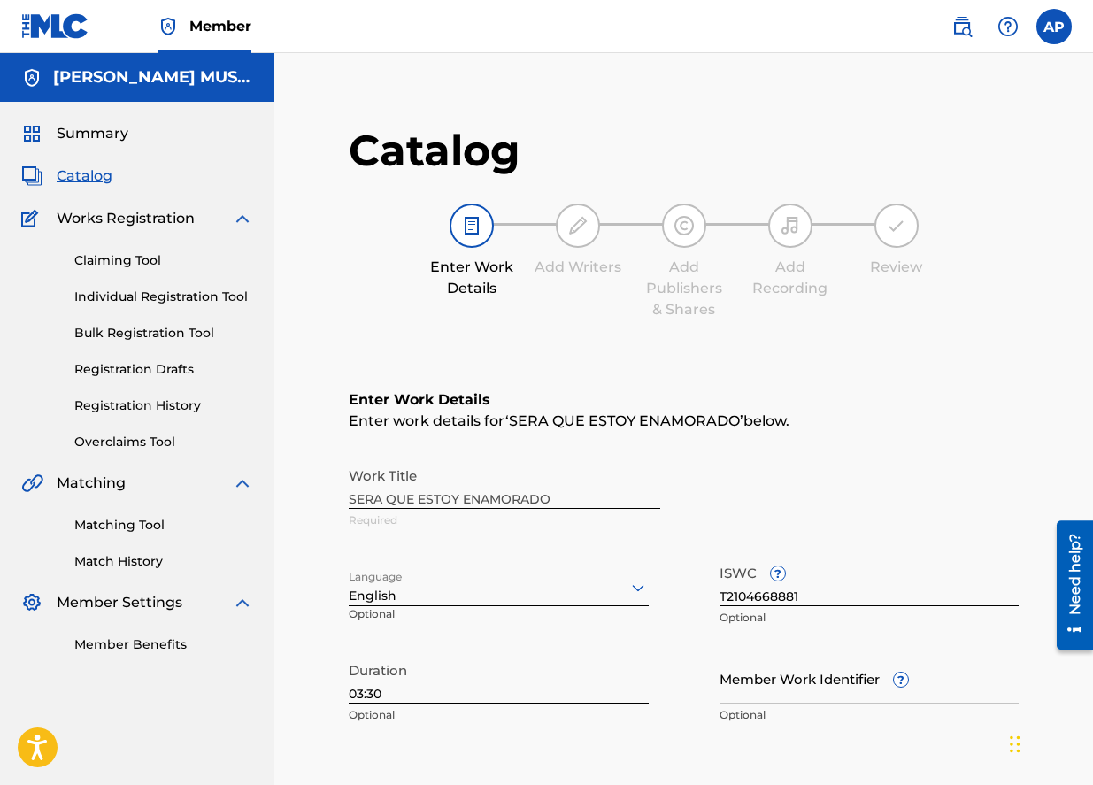
click at [755, 604] on input "T2104668881" at bounding box center [870, 581] width 300 height 50
paste input "-303.034.235-5"
type input "T-303.034.235-5"
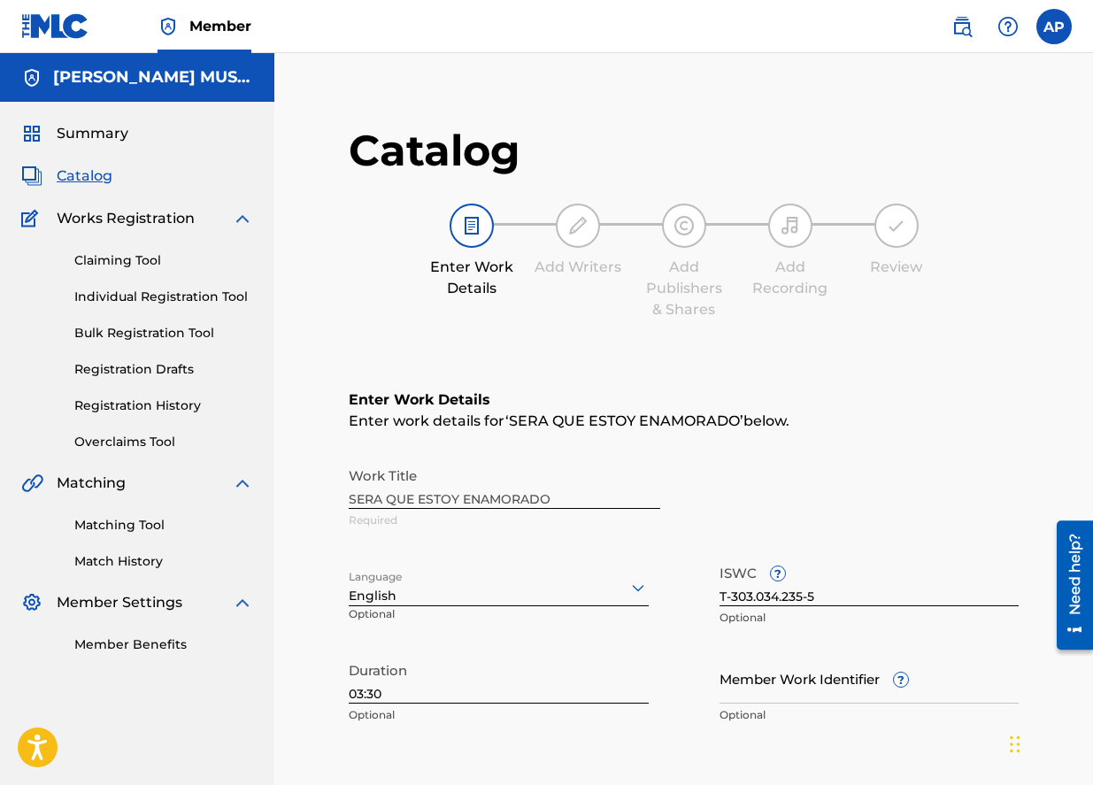
click at [833, 494] on div "Work Title SERA QUE ESTOY ENAMORADO Required" at bounding box center [684, 499] width 670 height 80
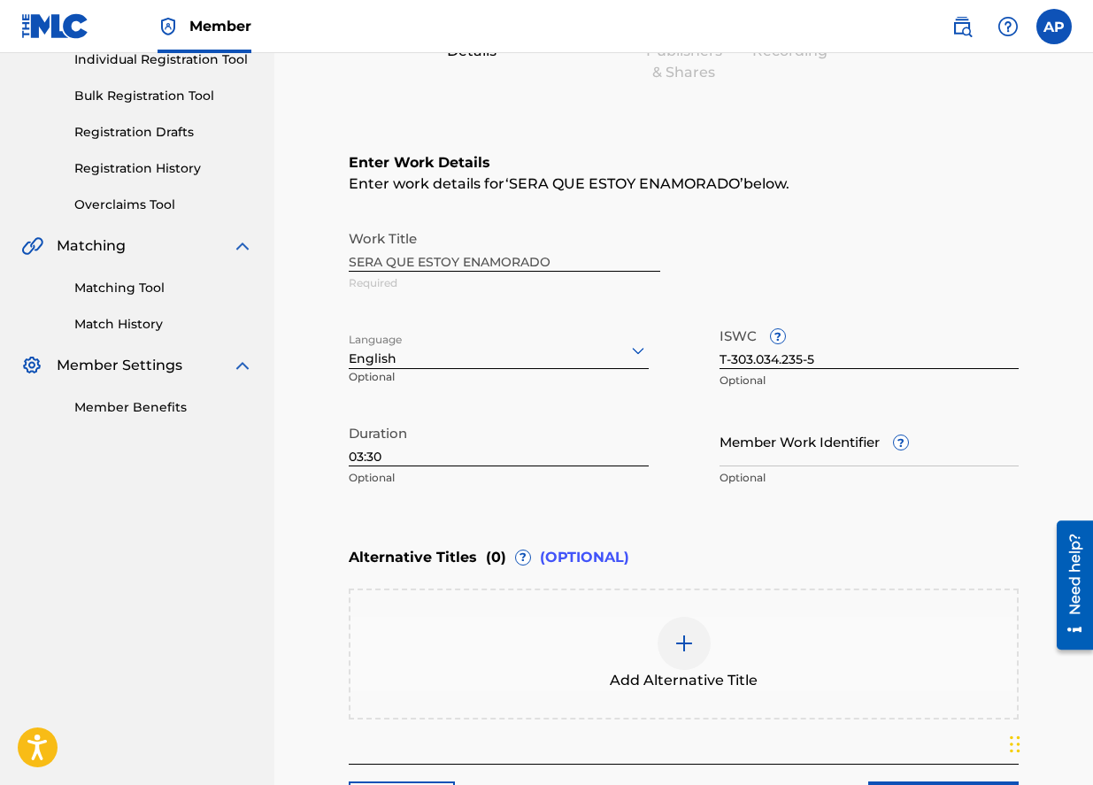
scroll to position [389, 0]
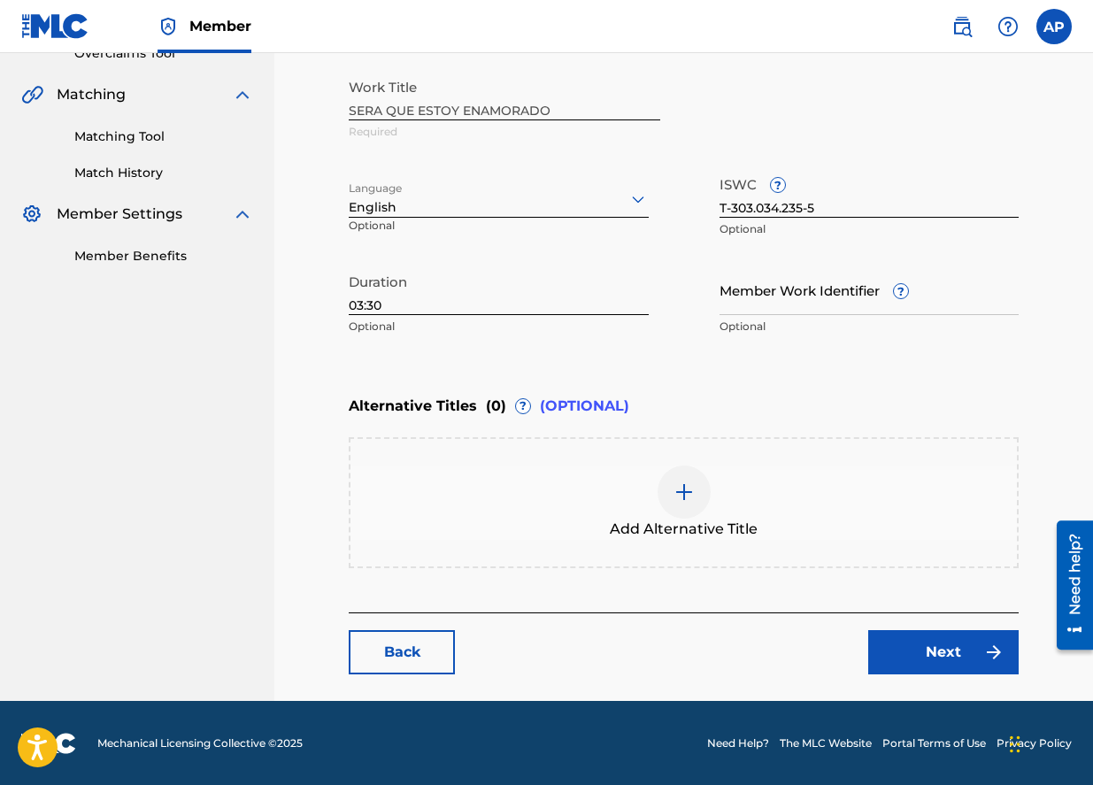
click at [901, 660] on link "Next" at bounding box center [943, 652] width 150 height 44
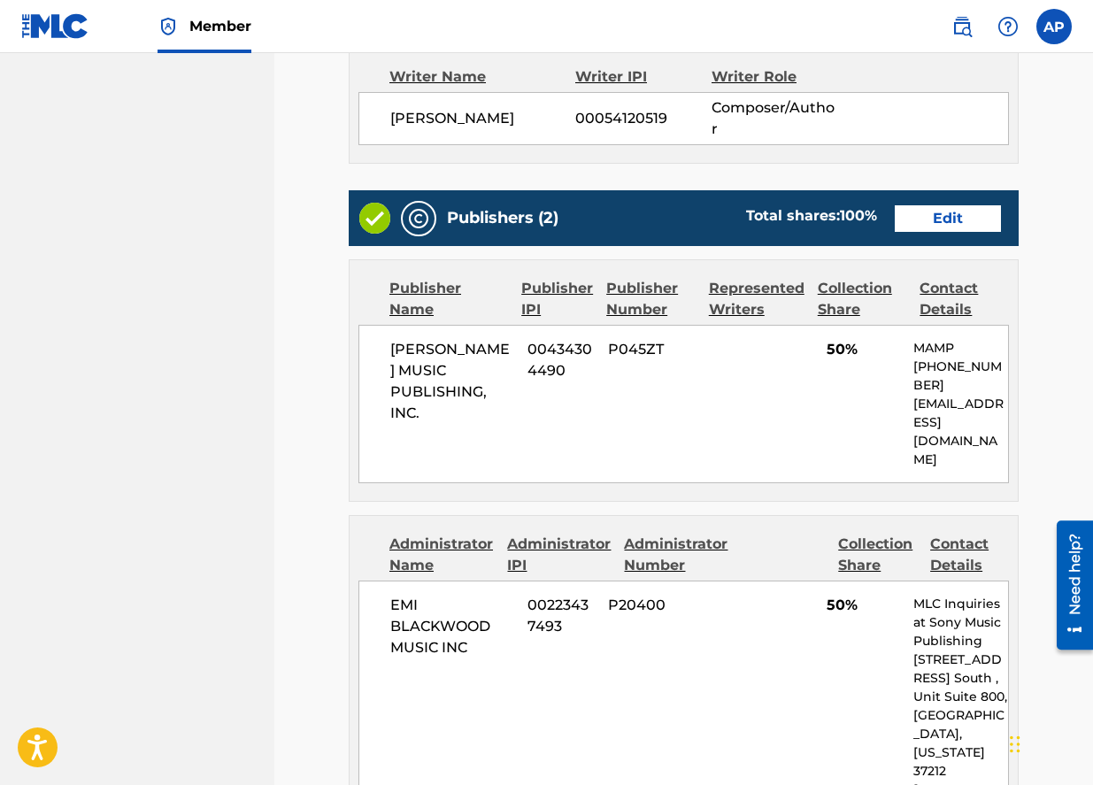
scroll to position [1221, 0]
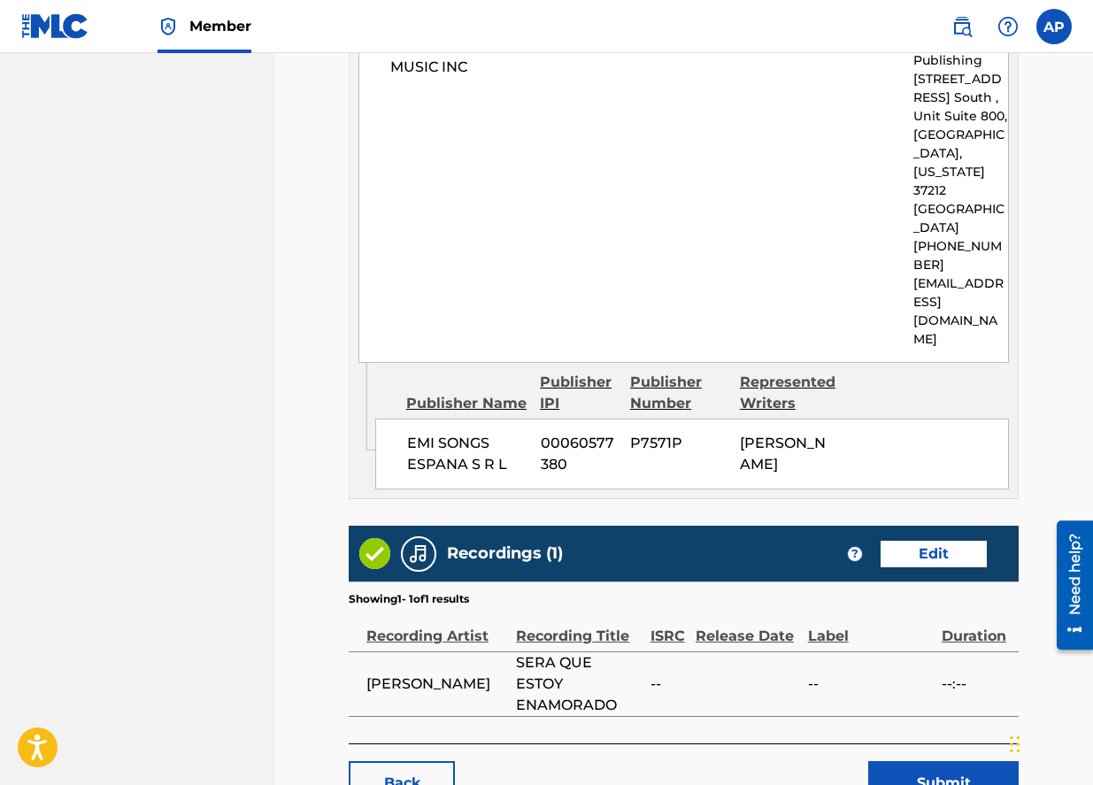
click at [904, 761] on button "Submit" at bounding box center [943, 783] width 150 height 44
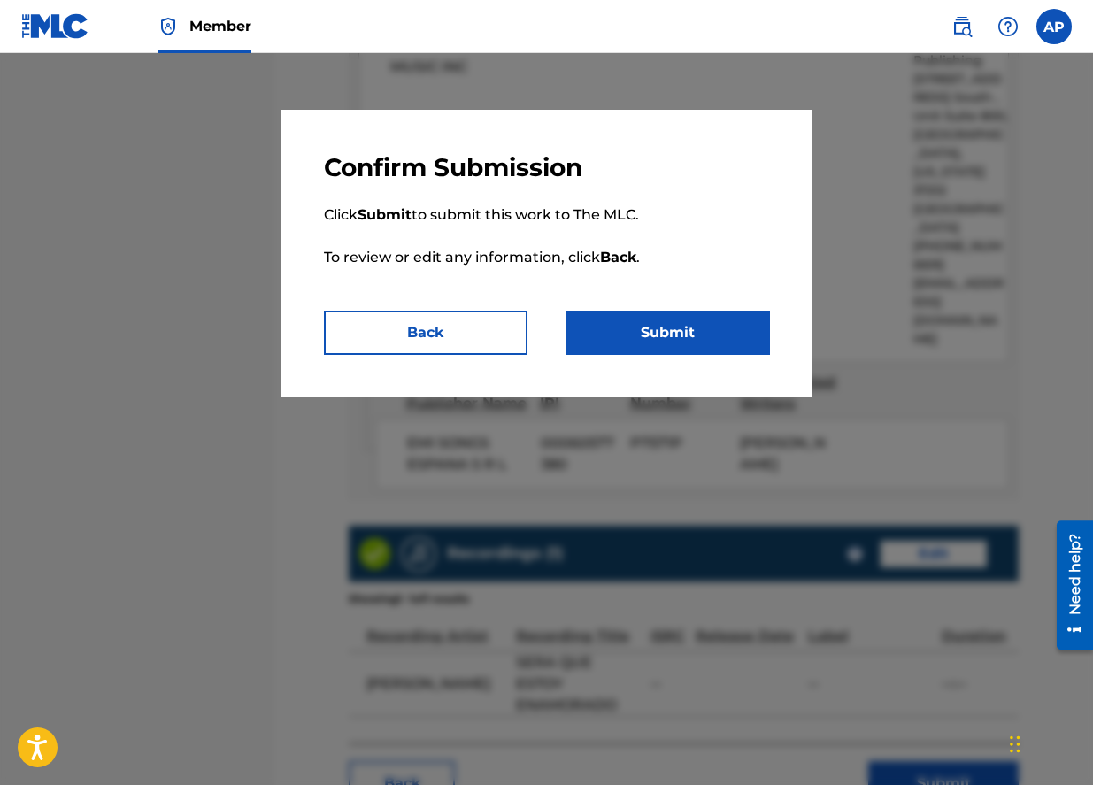
click at [653, 320] on button "Submit" at bounding box center [669, 333] width 204 height 44
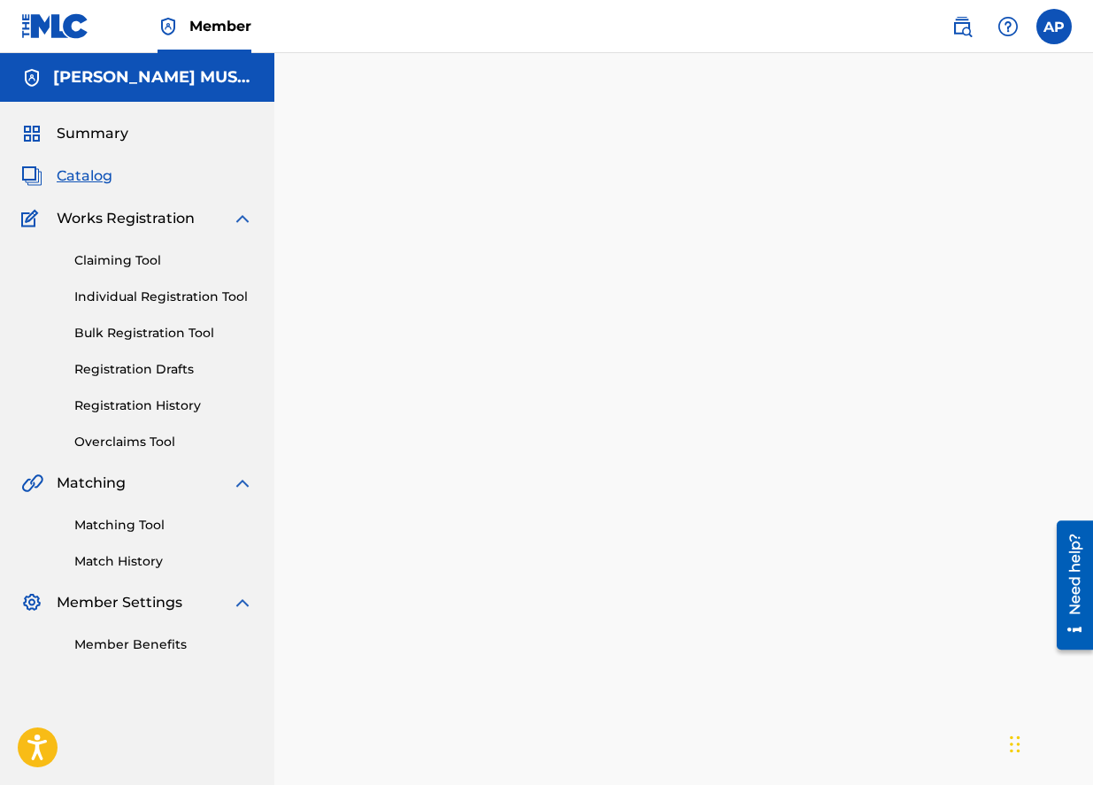
click at [106, 182] on span "Catalog" at bounding box center [85, 176] width 56 height 21
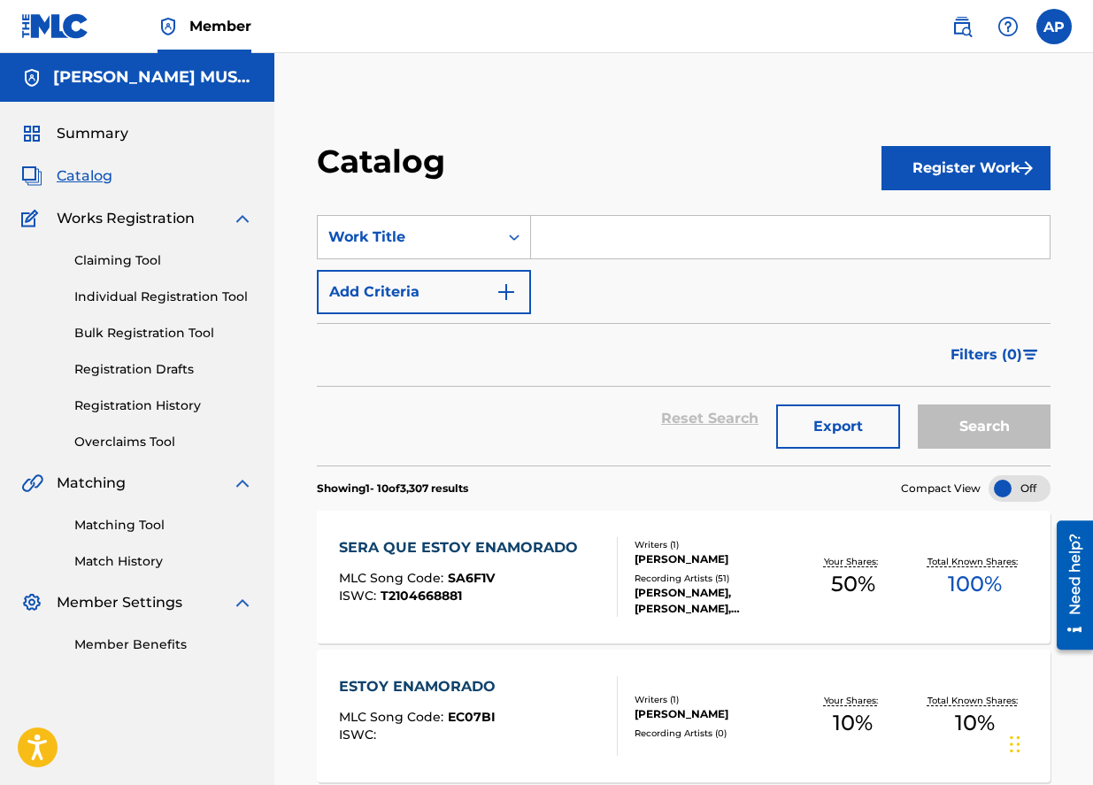
click at [609, 248] on input "Search Form" at bounding box center [790, 237] width 519 height 42
paste input "VETE YA"
type input "VETE YA"
click at [918, 405] on button "Search" at bounding box center [984, 427] width 133 height 44
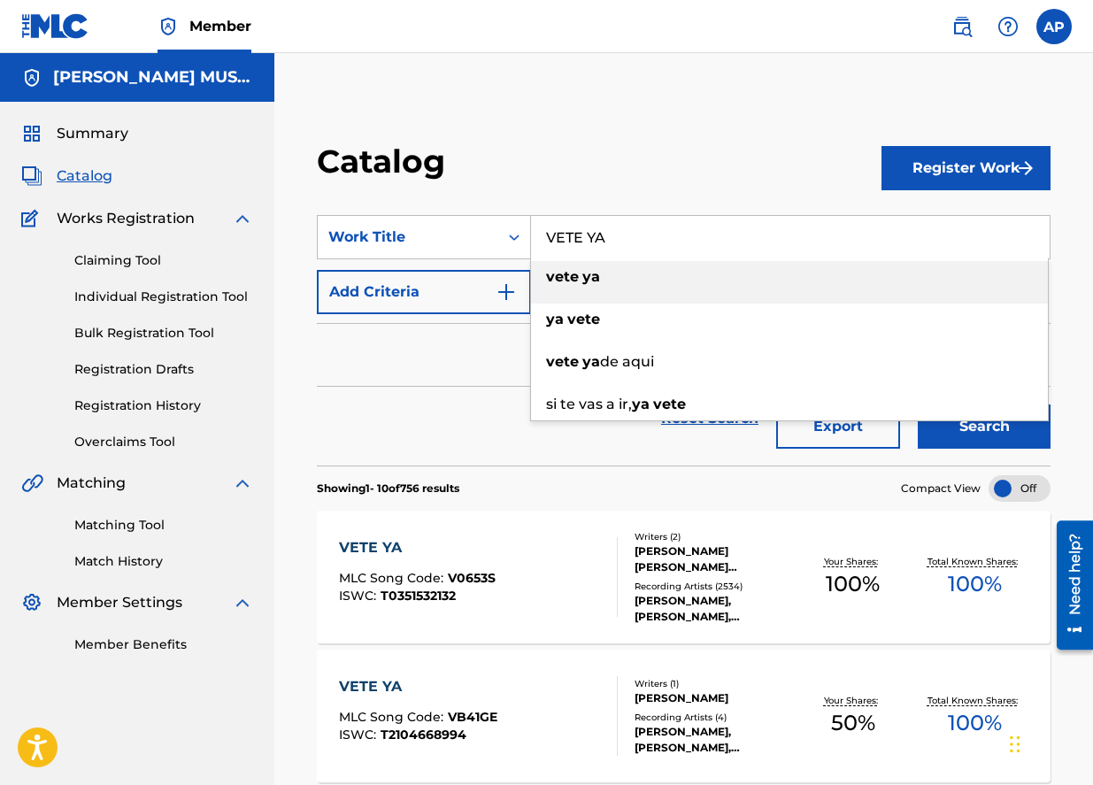
click at [477, 368] on div "Filters ( 0 )" at bounding box center [684, 355] width 734 height 64
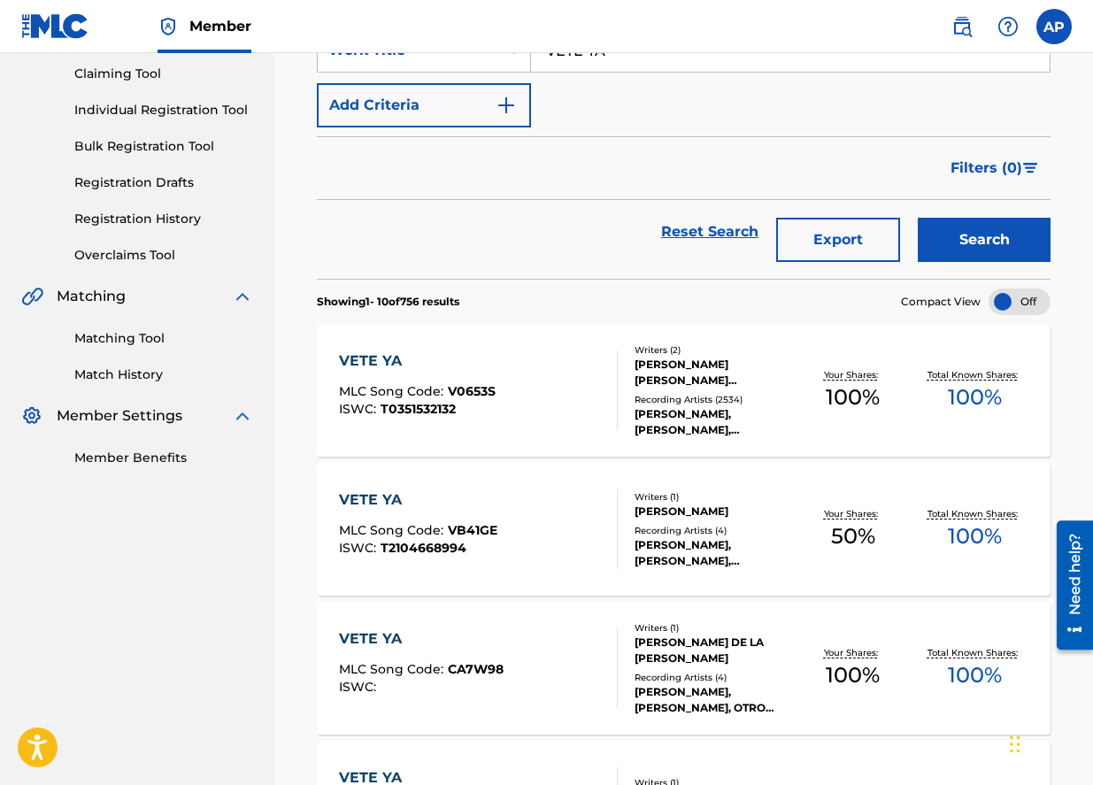
scroll to position [189, 0]
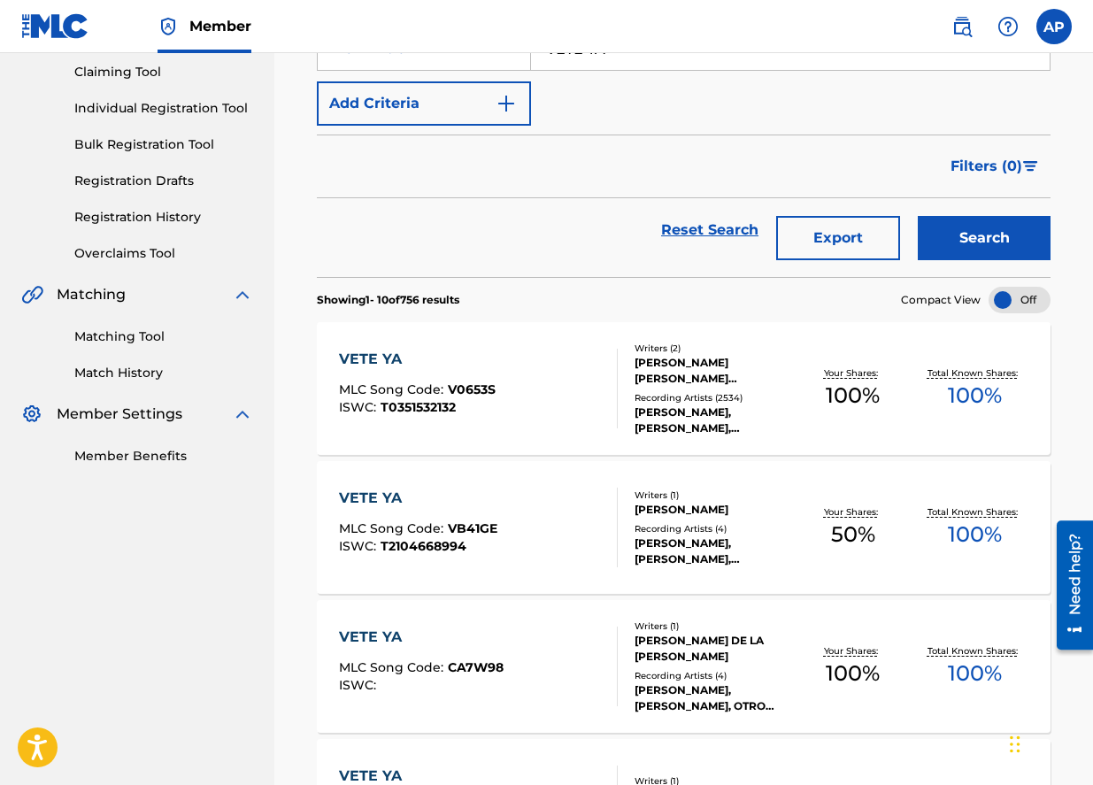
click at [385, 494] on div "VETE YA" at bounding box center [418, 498] width 158 height 21
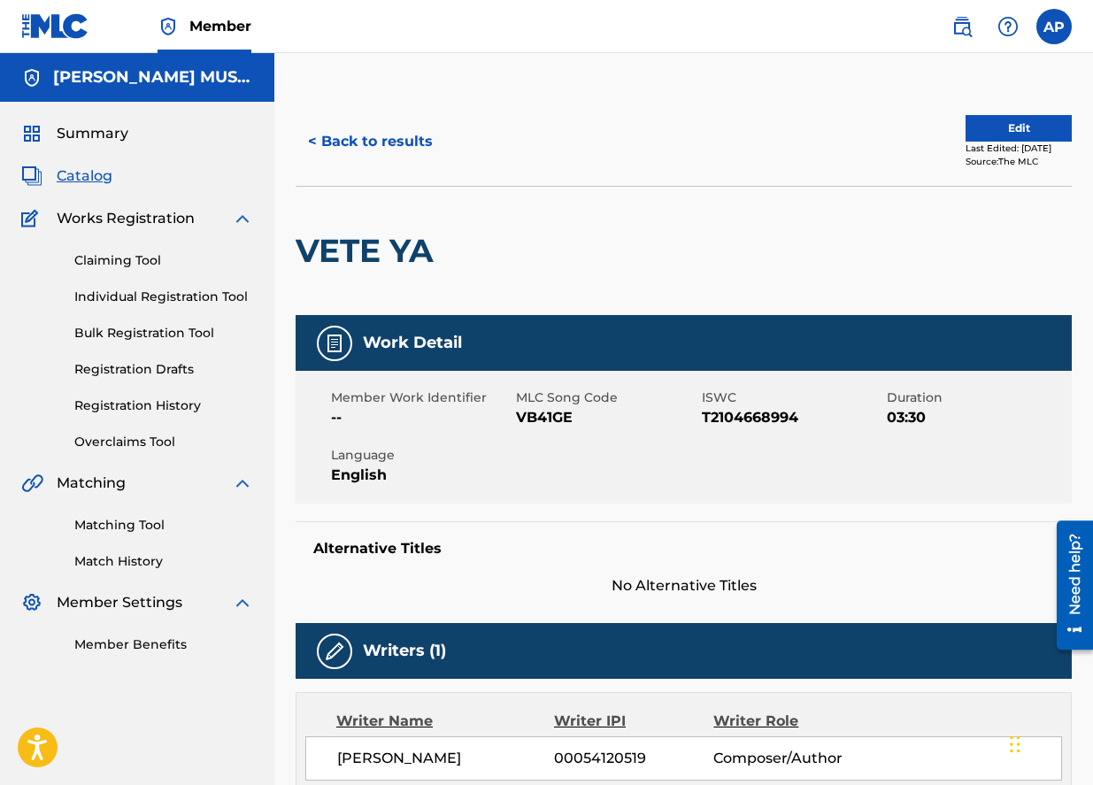
click at [968, 121] on button "Edit" at bounding box center [1019, 128] width 106 height 27
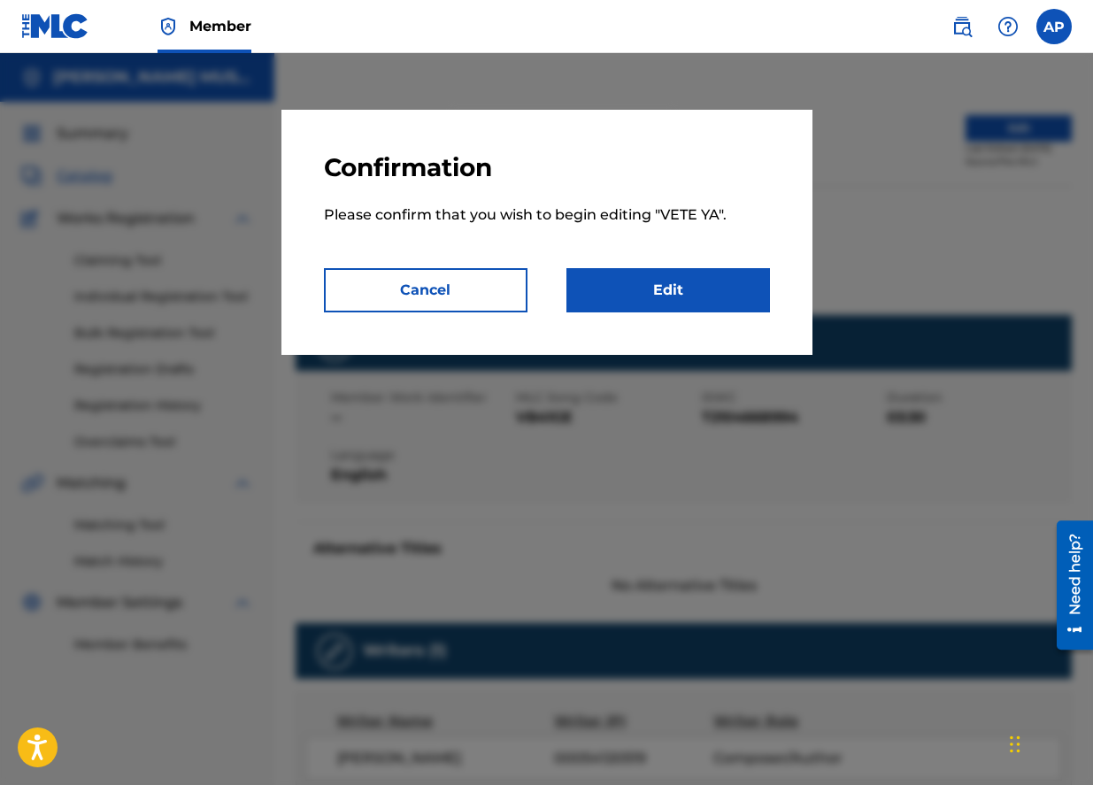
click at [665, 307] on link "Edit" at bounding box center [669, 290] width 204 height 44
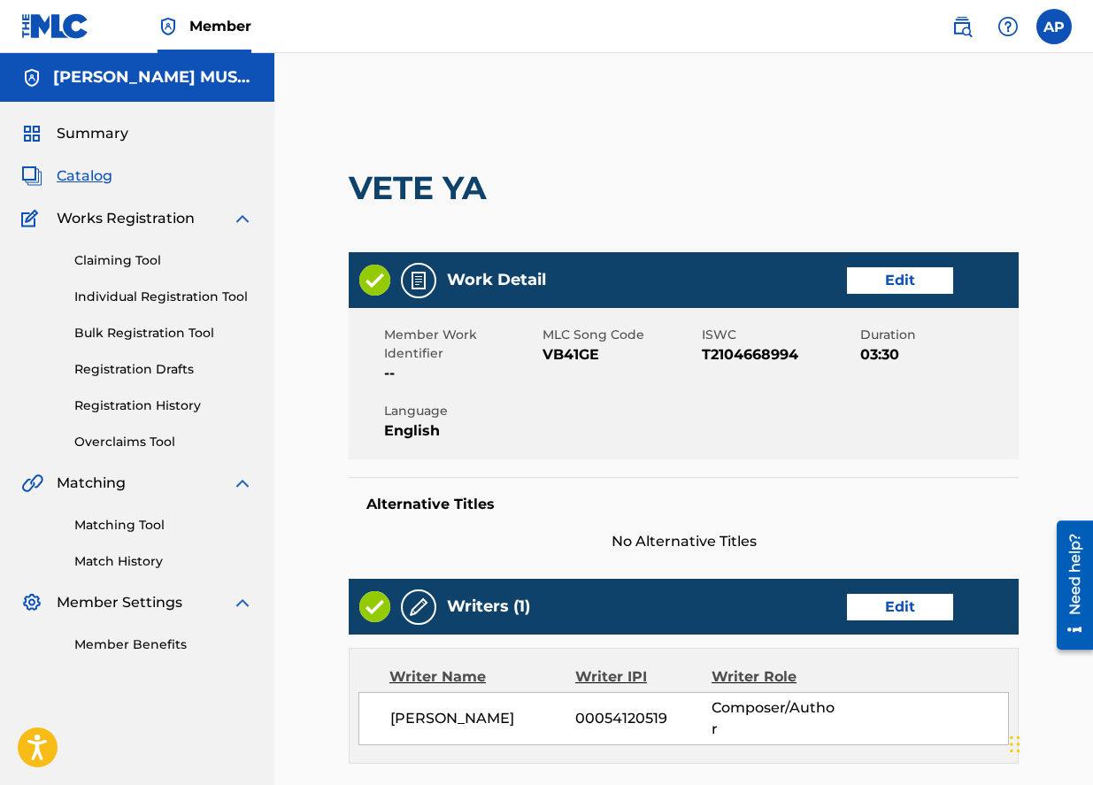
click at [870, 295] on div "Work Detail Edit" at bounding box center [684, 280] width 670 height 56
click at [870, 288] on link "Edit" at bounding box center [900, 280] width 106 height 27
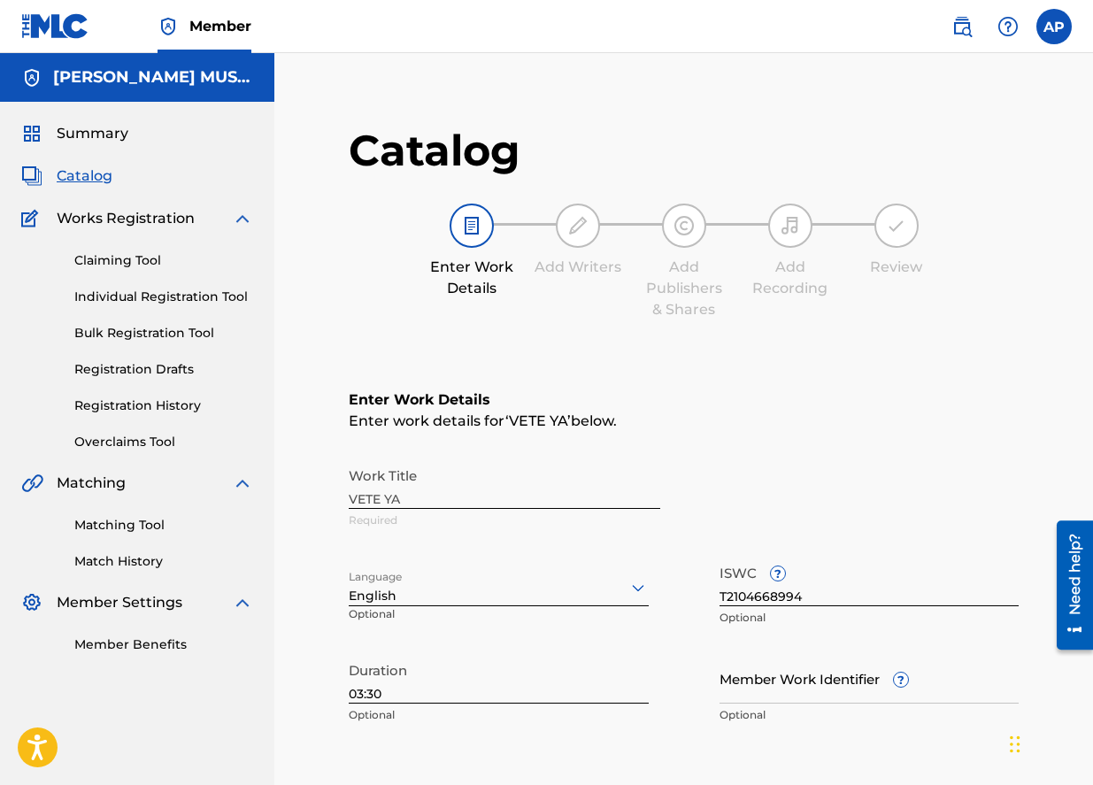
click at [765, 595] on input "T2104668994" at bounding box center [870, 581] width 300 height 50
paste input "-309.005.545-7"
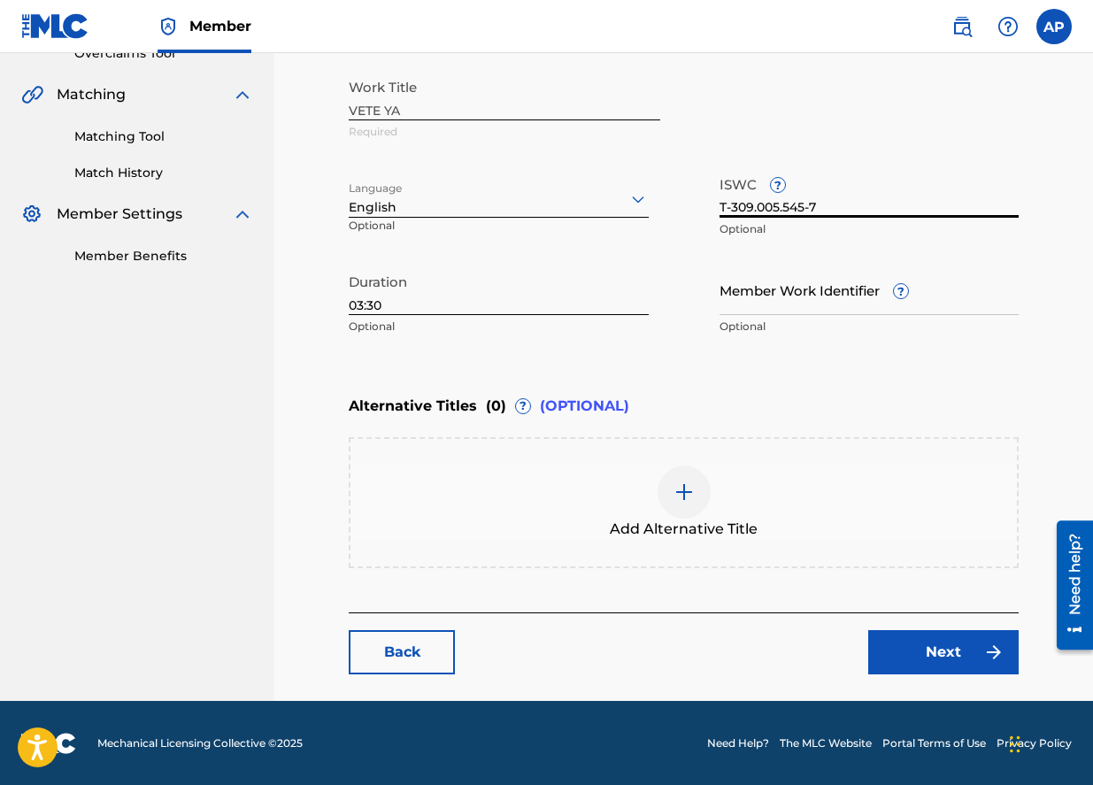
type input "T-309.005.545-7"
click at [906, 649] on link "Next" at bounding box center [943, 652] width 150 height 44
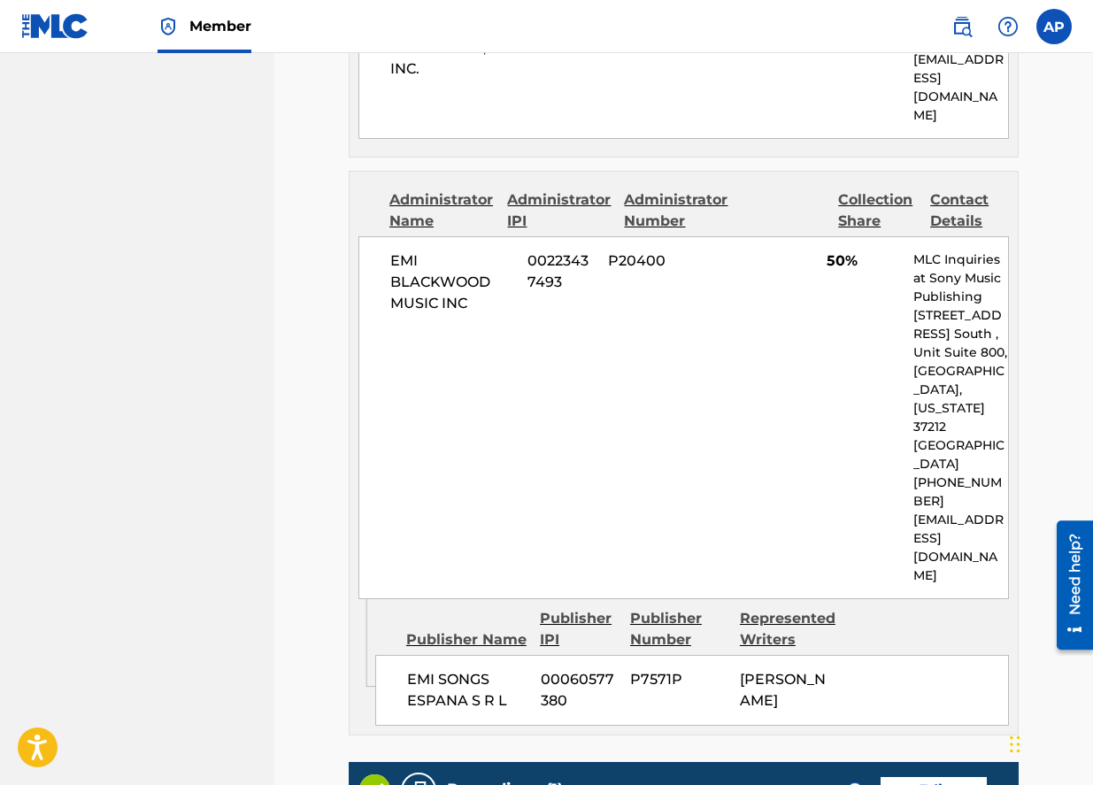
scroll to position [1161, 0]
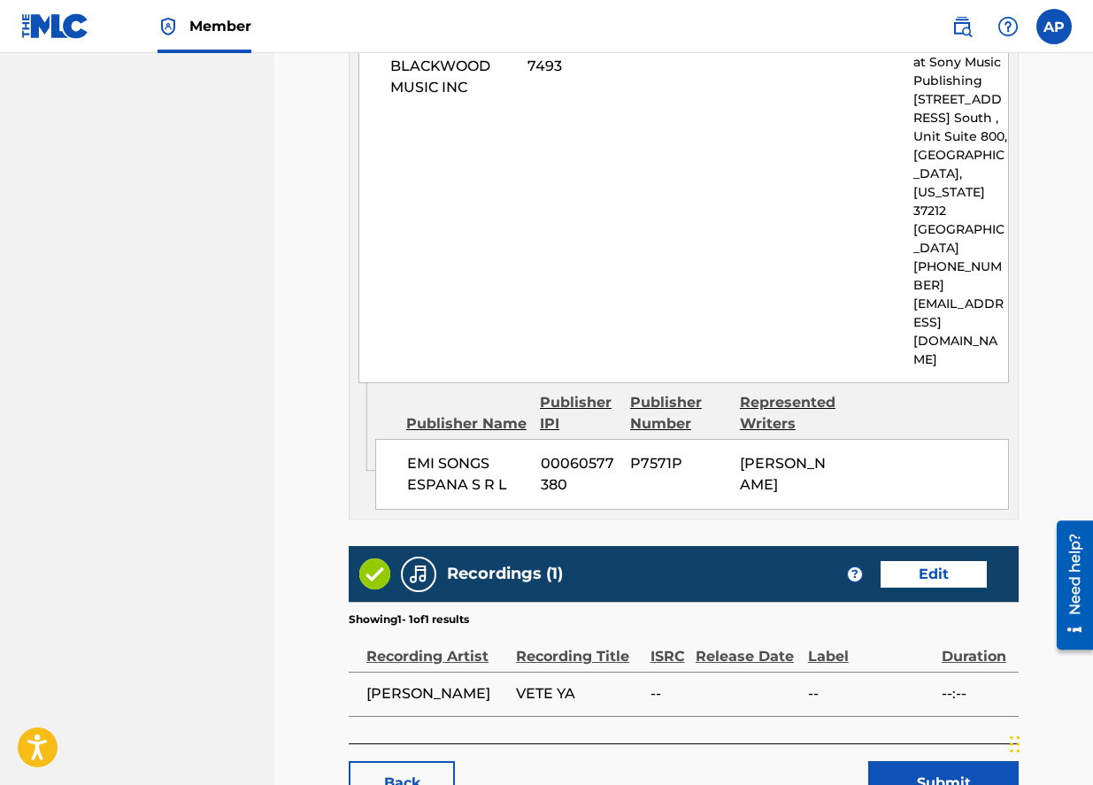
click at [936, 761] on button "Submit" at bounding box center [943, 783] width 150 height 44
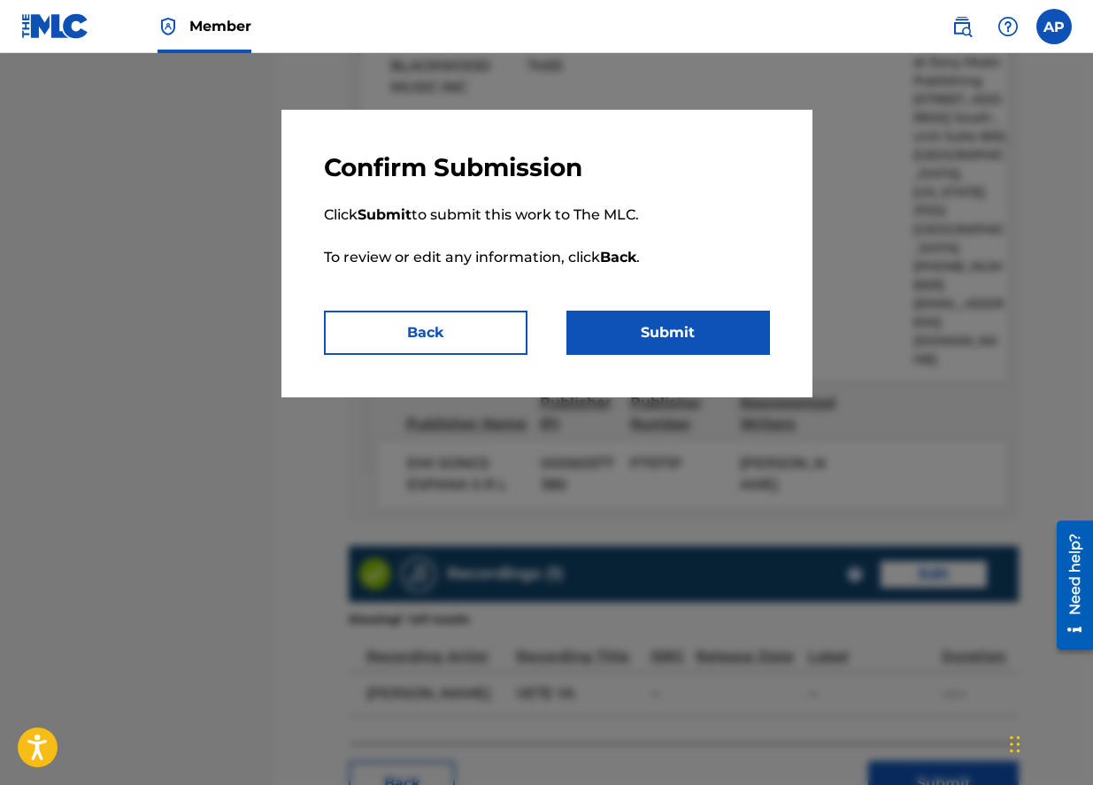
click at [729, 323] on button "Submit" at bounding box center [669, 333] width 204 height 44
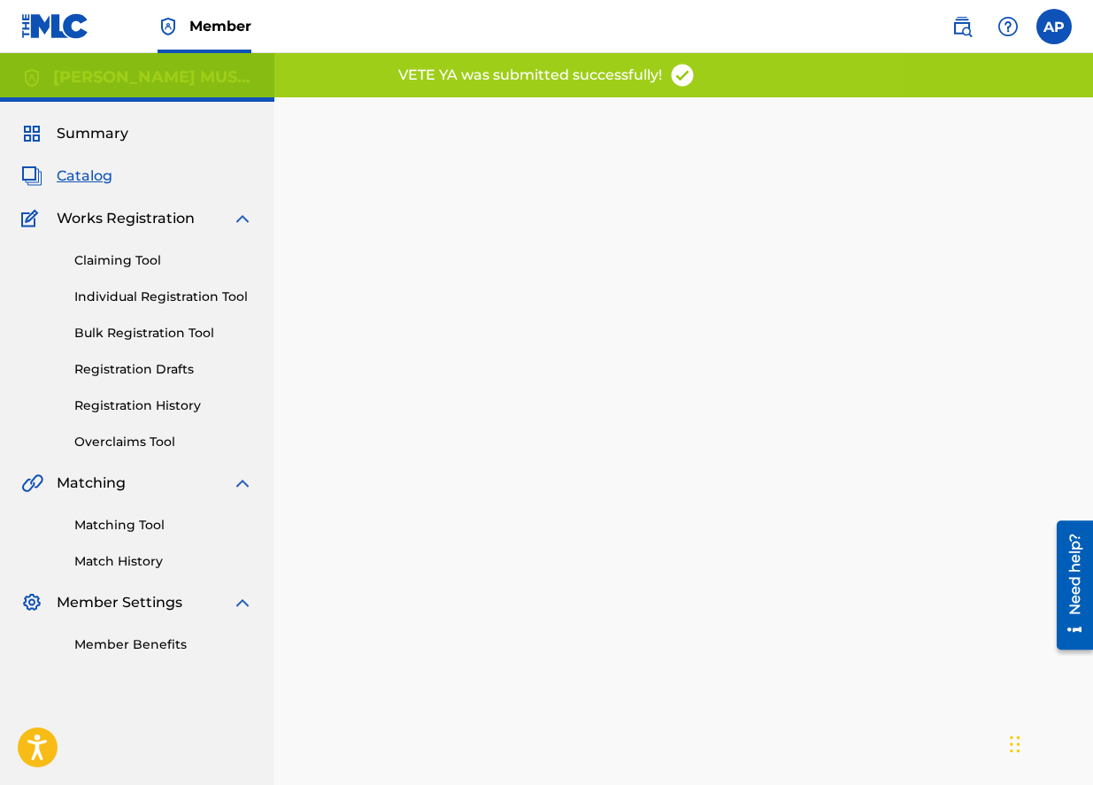
click at [58, 172] on span "Catalog" at bounding box center [85, 176] width 56 height 21
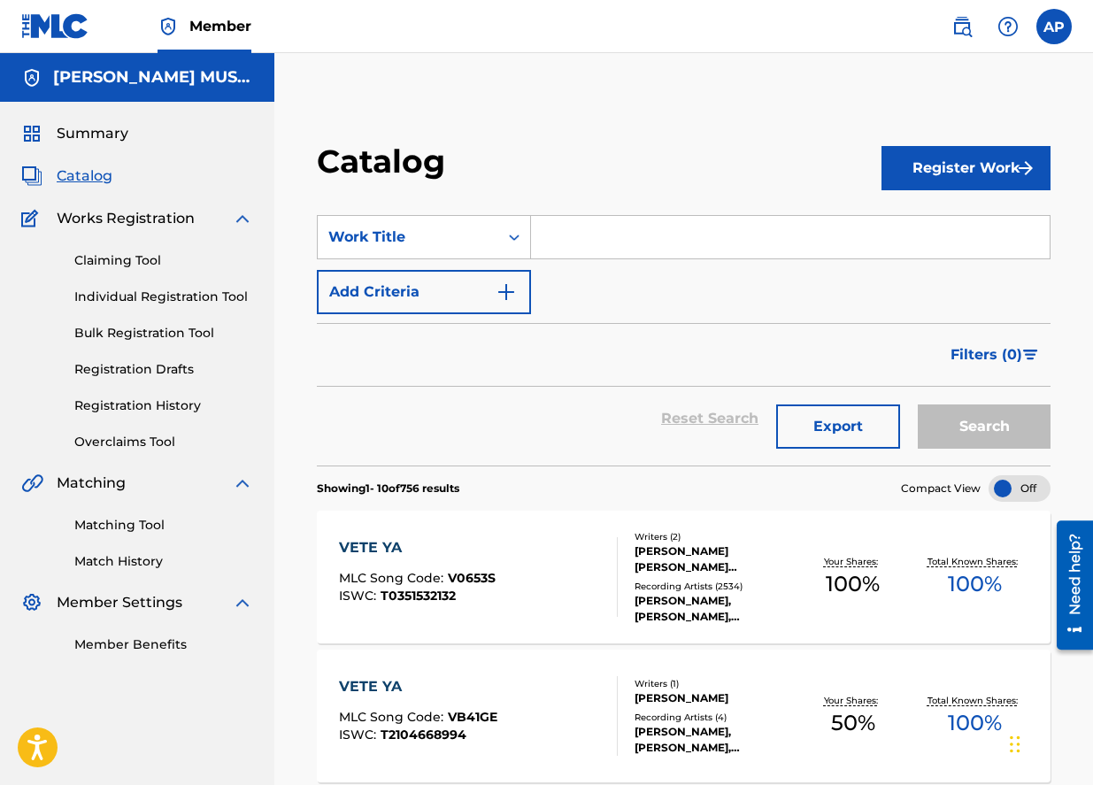
click at [593, 225] on input "Search Form" at bounding box center [790, 237] width 519 height 42
paste input "UN, DOS, TRES, CUATRO Y CINCO"
type input "UN, DOS, TRES, CUATRO Y CINCO"
click at [918, 405] on button "Search" at bounding box center [984, 427] width 133 height 44
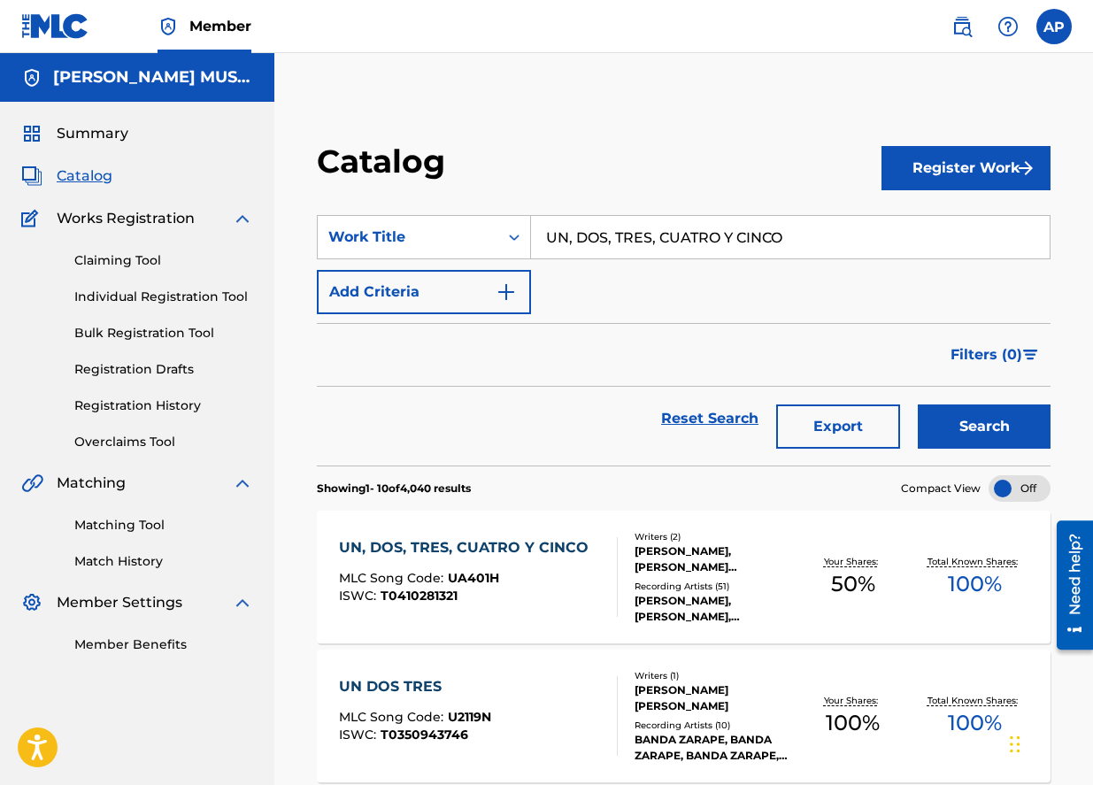
click at [515, 548] on div "UN, DOS, TRES, CUATRO Y CINCO" at bounding box center [468, 547] width 259 height 21
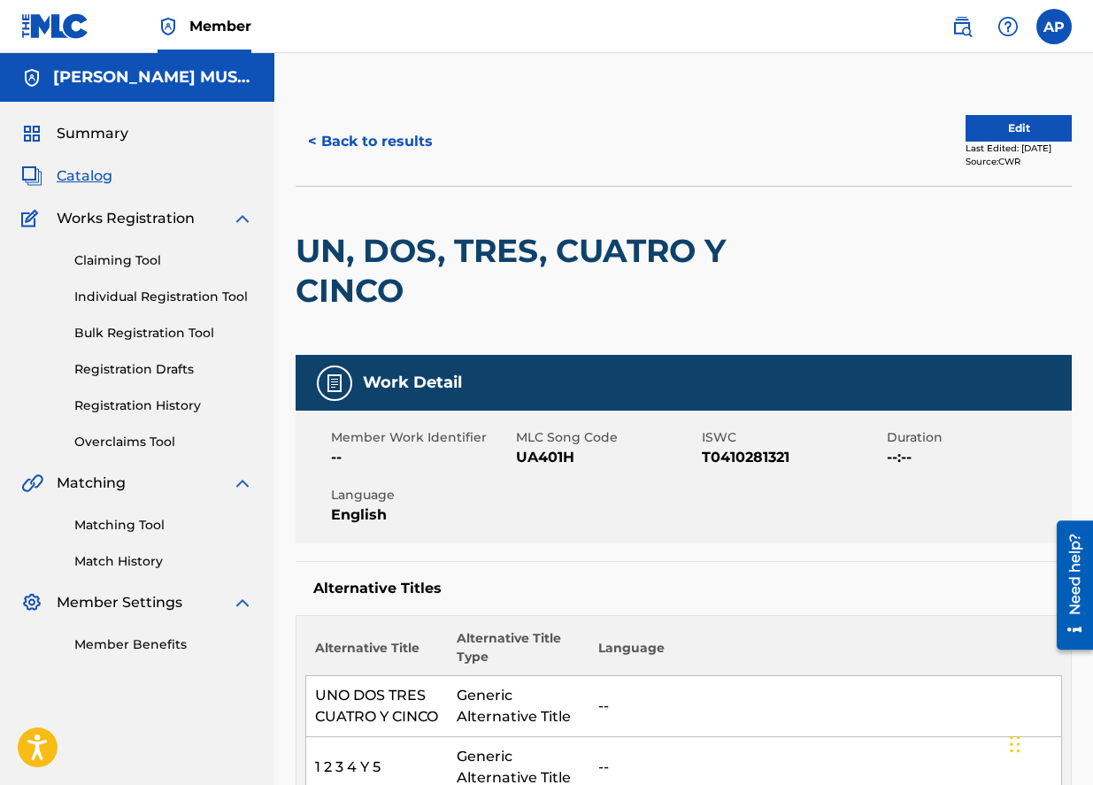
click at [1007, 117] on button "Edit" at bounding box center [1019, 128] width 106 height 27
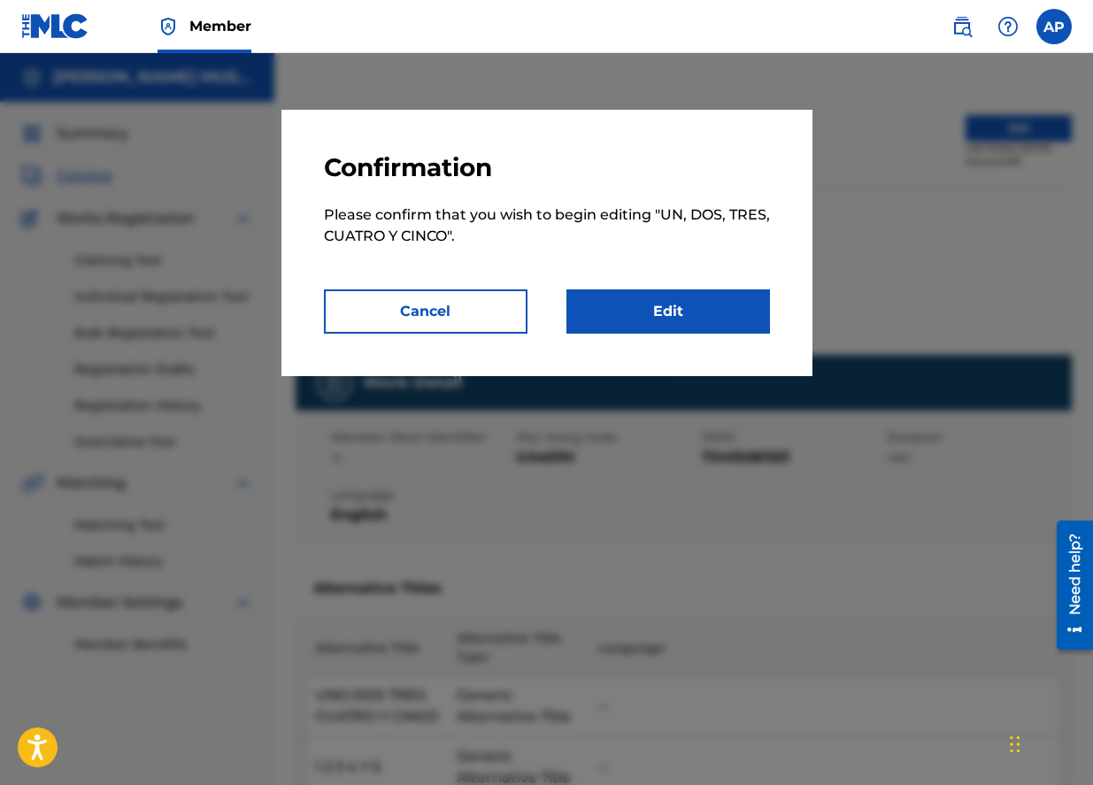
click at [632, 292] on link "Edit" at bounding box center [669, 311] width 204 height 44
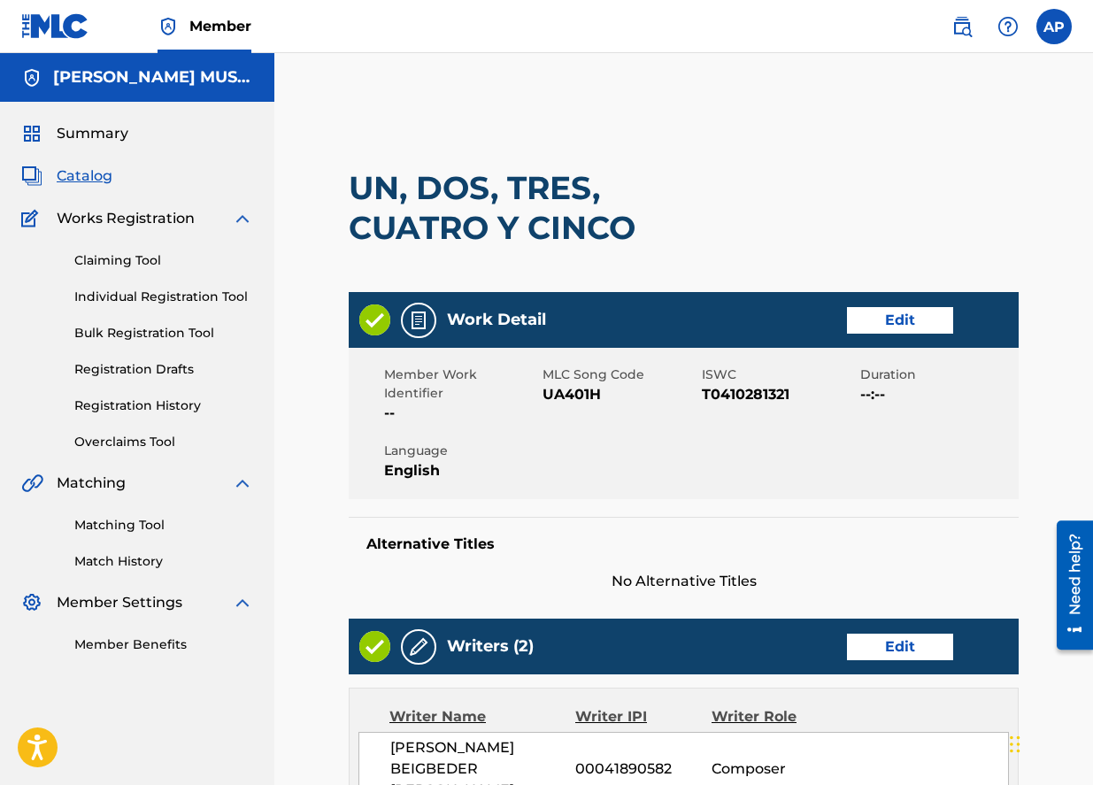
click at [916, 328] on link "Edit" at bounding box center [900, 320] width 106 height 27
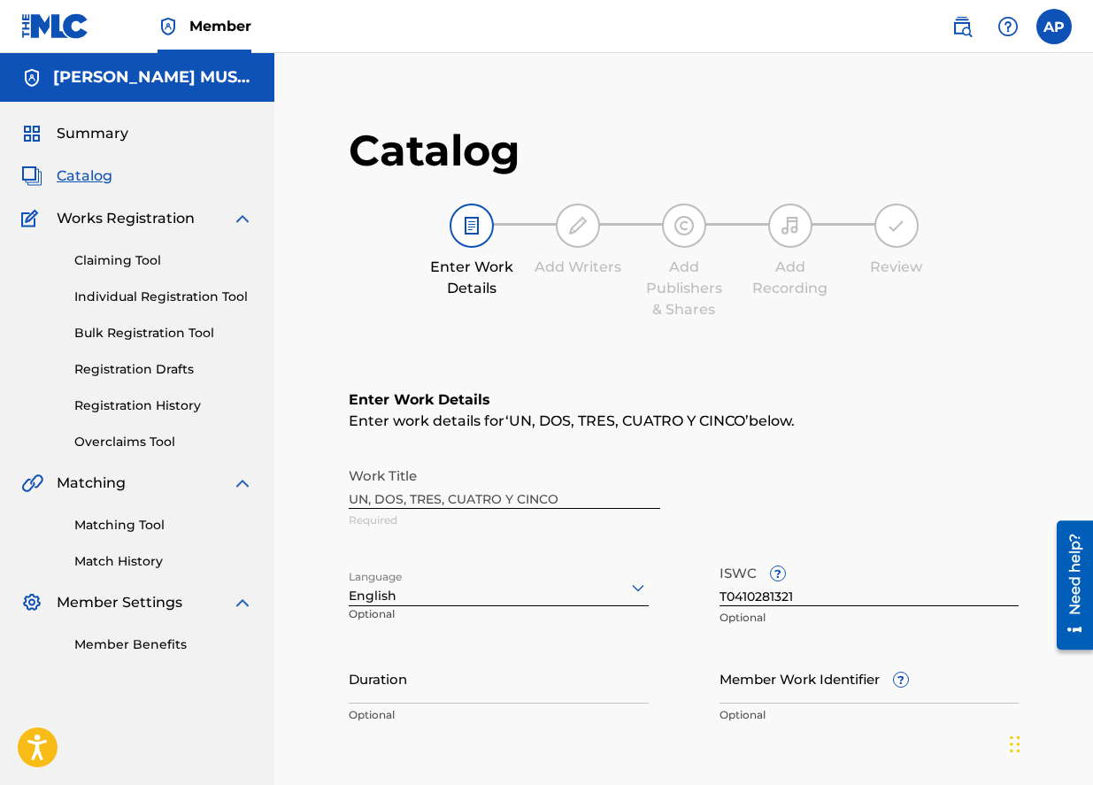
click at [791, 595] on input "T0410281321" at bounding box center [870, 581] width 300 height 50
paste input "-041.028.133-2"
type input "T-041.028.133-2"
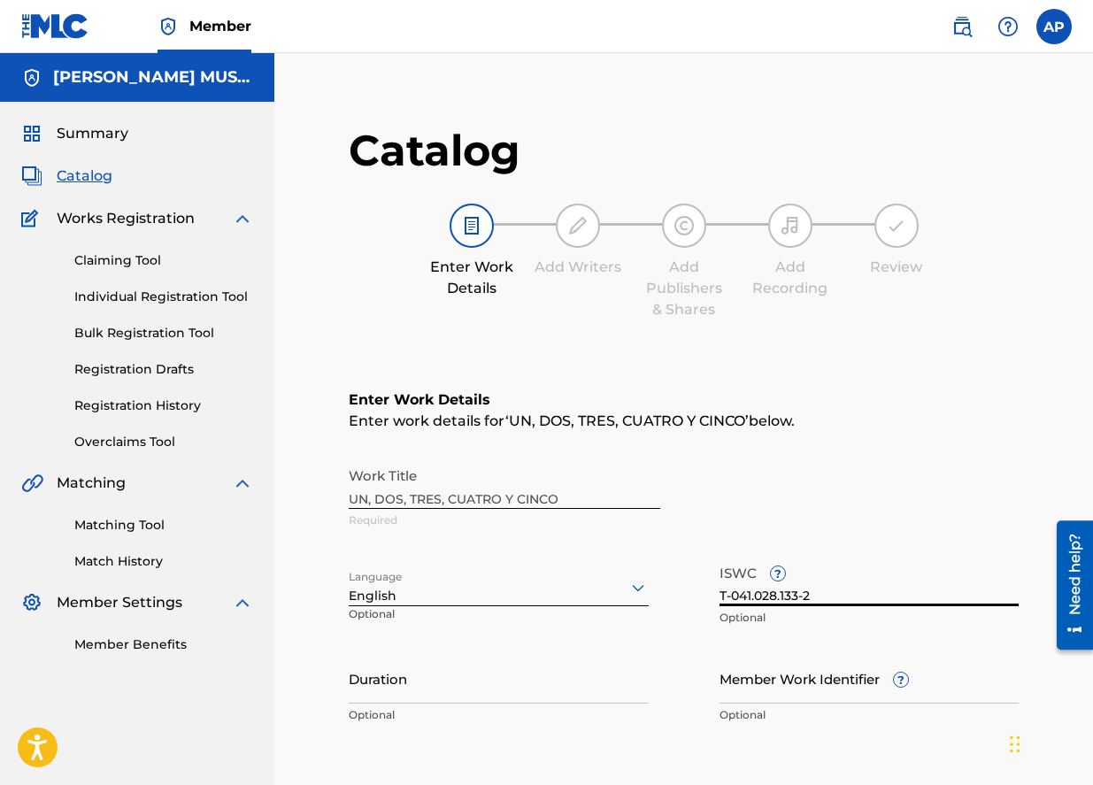
click at [825, 472] on div "Work Title UN, DOS, TRES, CUATRO Y CINCO Required" at bounding box center [684, 499] width 670 height 80
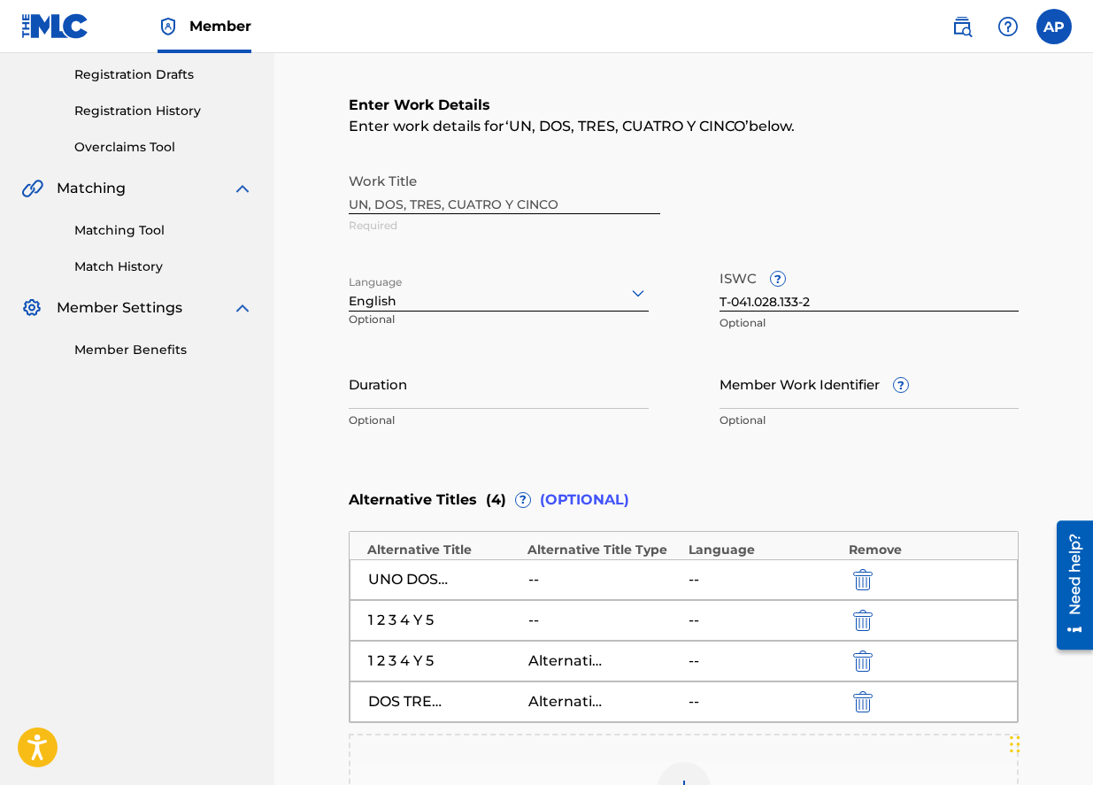
scroll to position [592, 0]
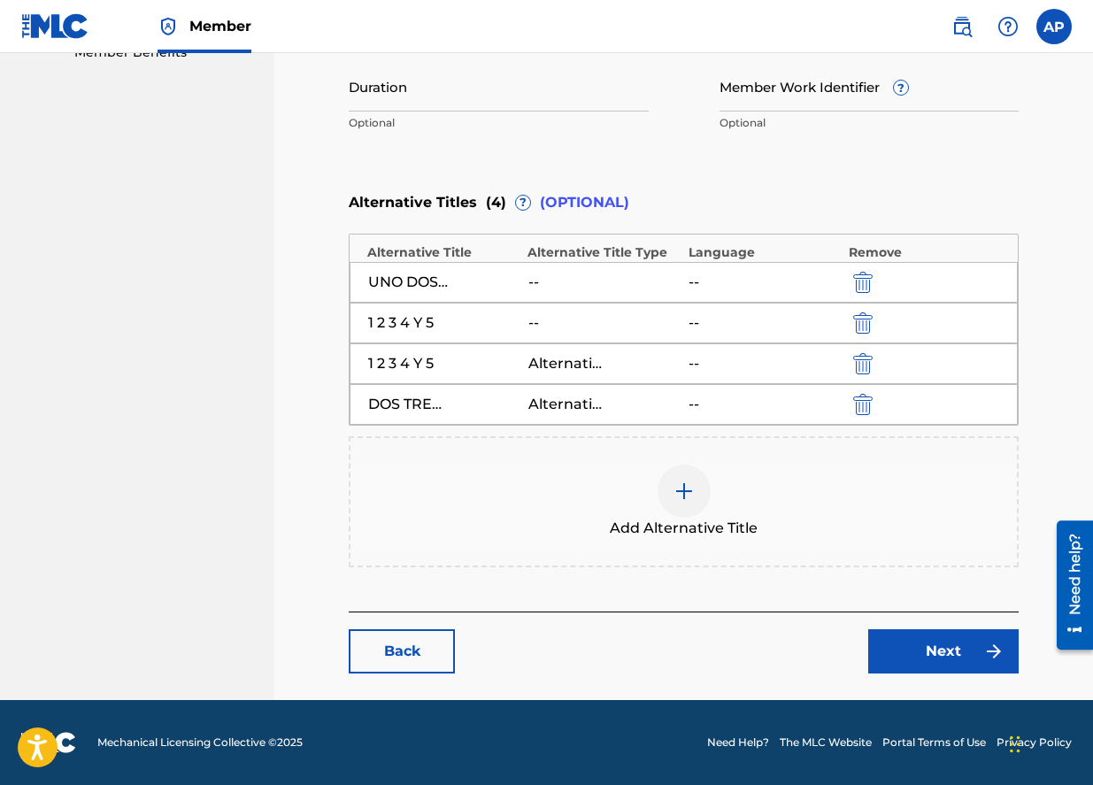
click at [887, 625] on div "Back Next" at bounding box center [684, 643] width 670 height 62
click at [887, 633] on link "Next" at bounding box center [943, 651] width 150 height 44
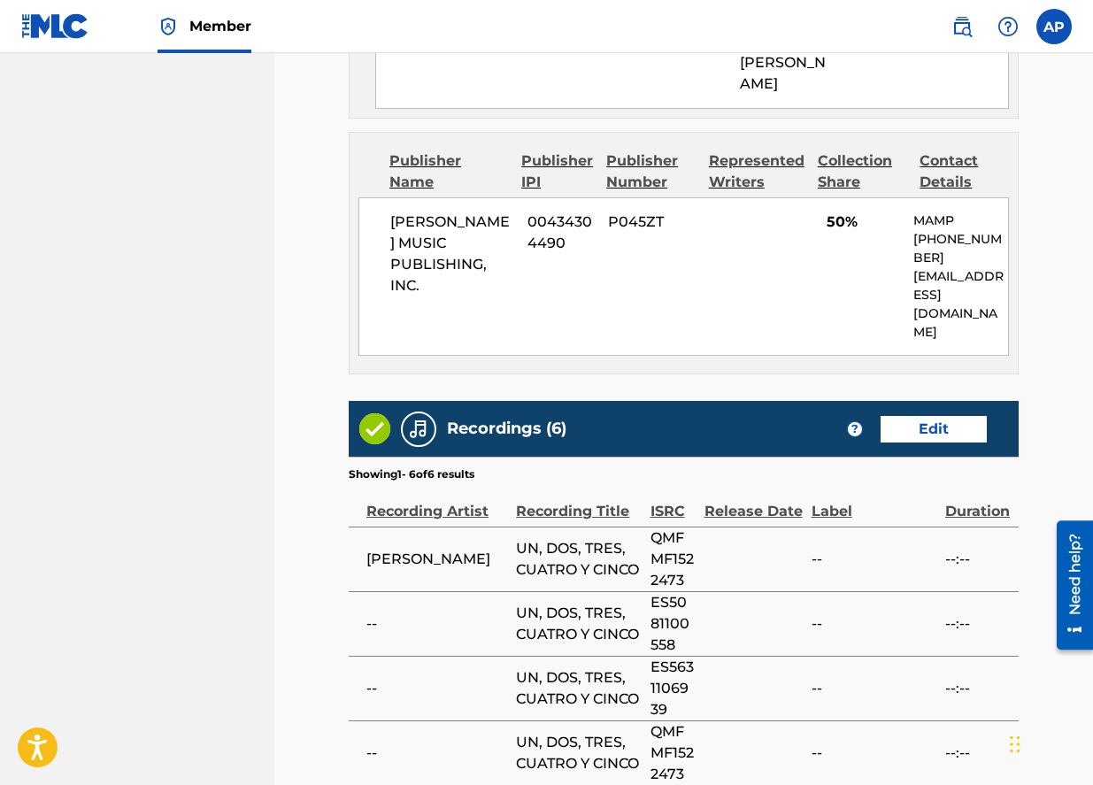
scroll to position [1987, 0]
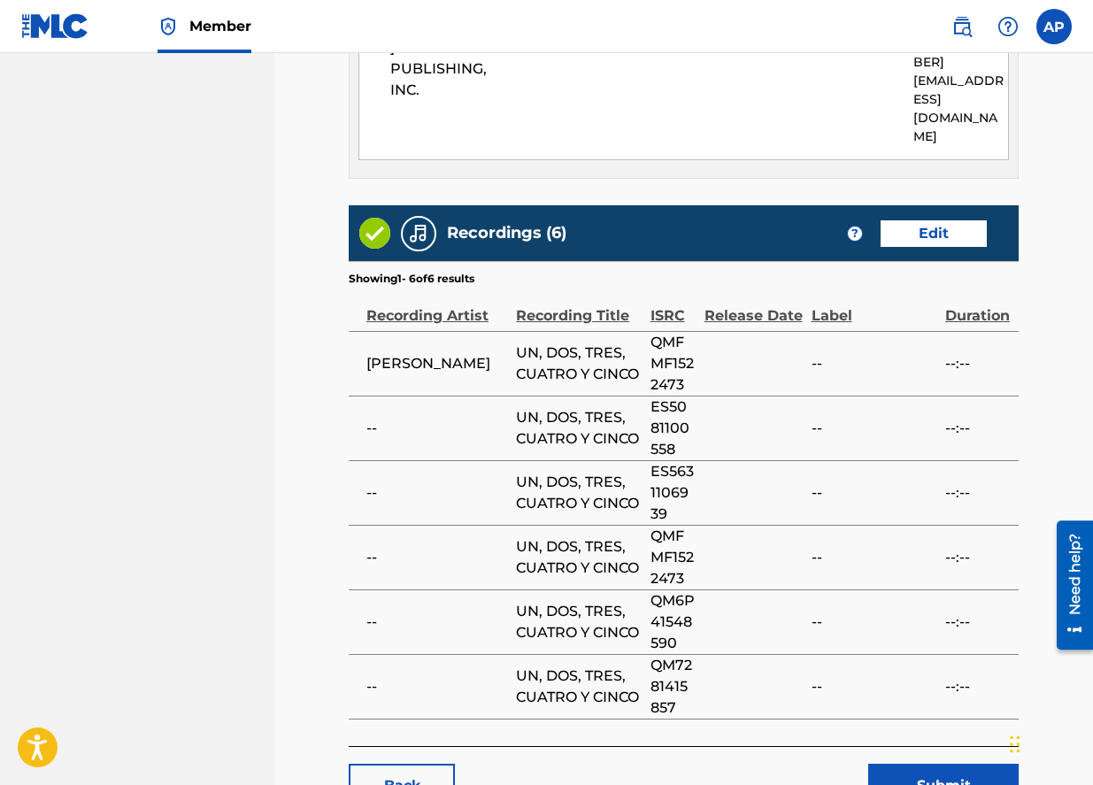
click at [926, 764] on button "Submit" at bounding box center [943, 786] width 150 height 44
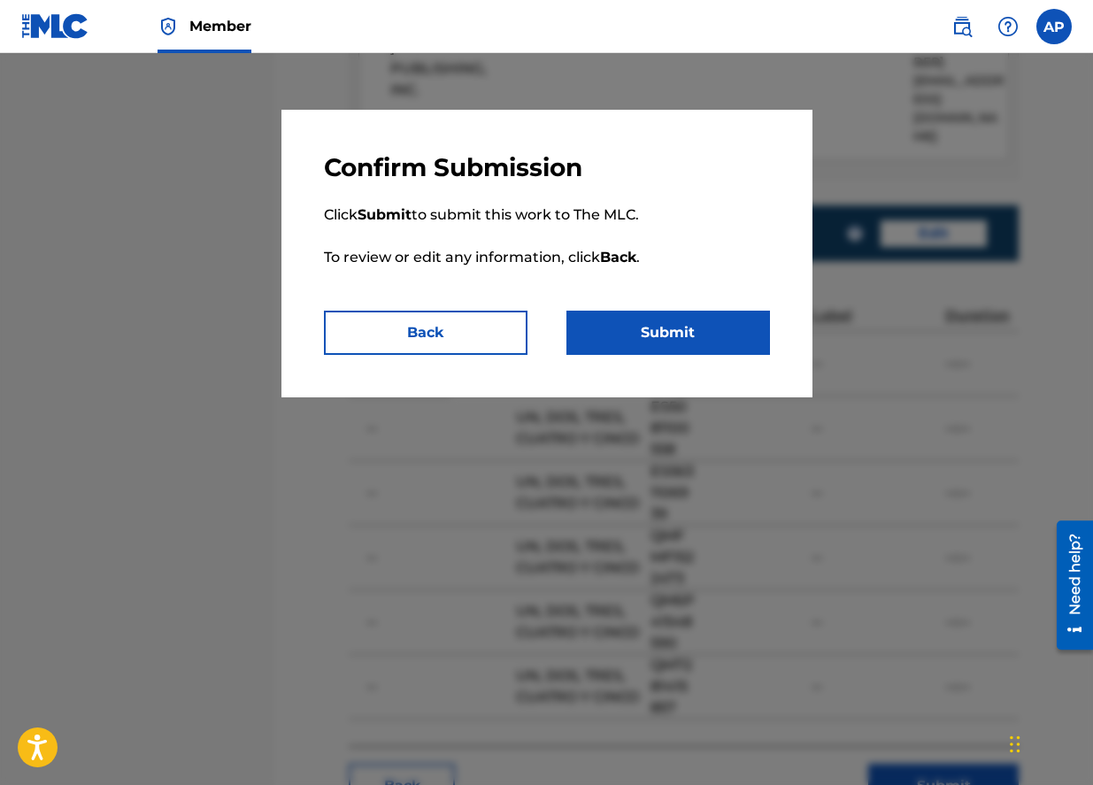
click at [709, 317] on button "Submit" at bounding box center [669, 333] width 204 height 44
